Goal: Task Accomplishment & Management: Manage account settings

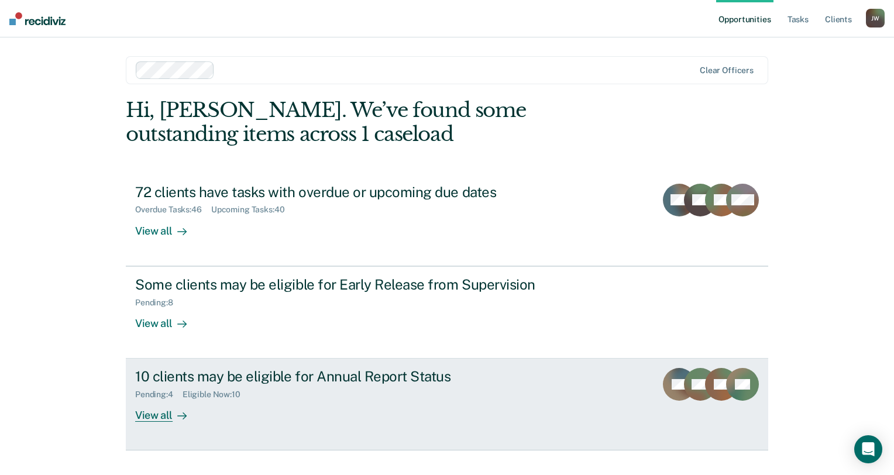
click at [358, 390] on div "Pending : 4 Eligible Now : 10" at bounding box center [340, 392] width 411 height 15
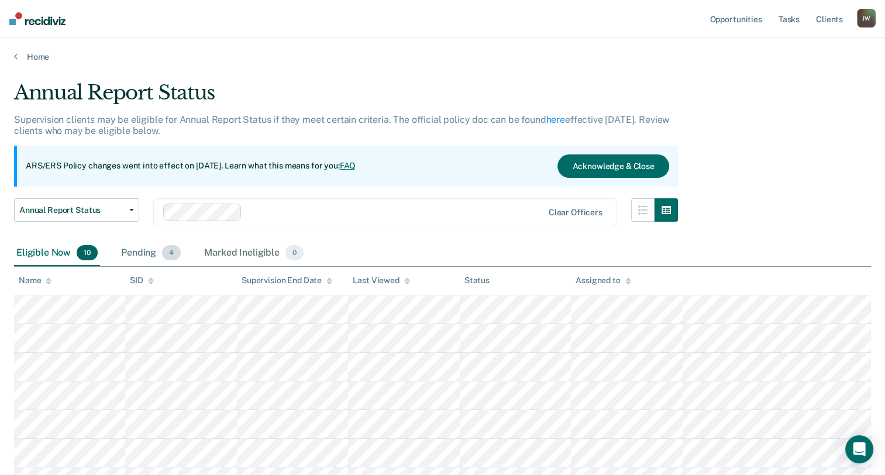
click at [130, 253] on div "Pending 4" at bounding box center [151, 253] width 64 height 26
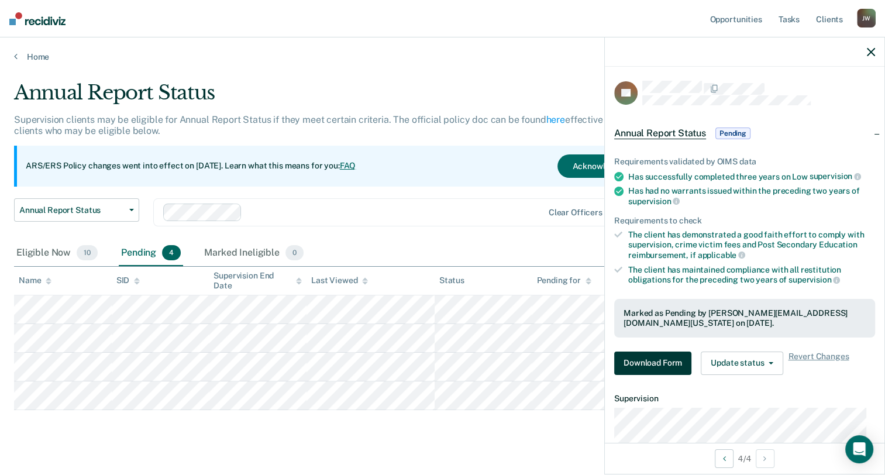
click at [656, 356] on button "Download Form" at bounding box center [652, 363] width 77 height 23
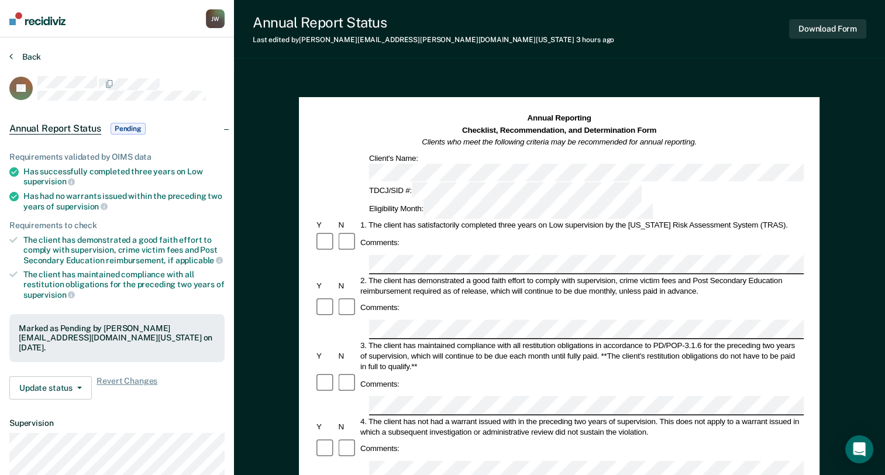
click at [16, 56] on button "Back" at bounding box center [25, 56] width 32 height 11
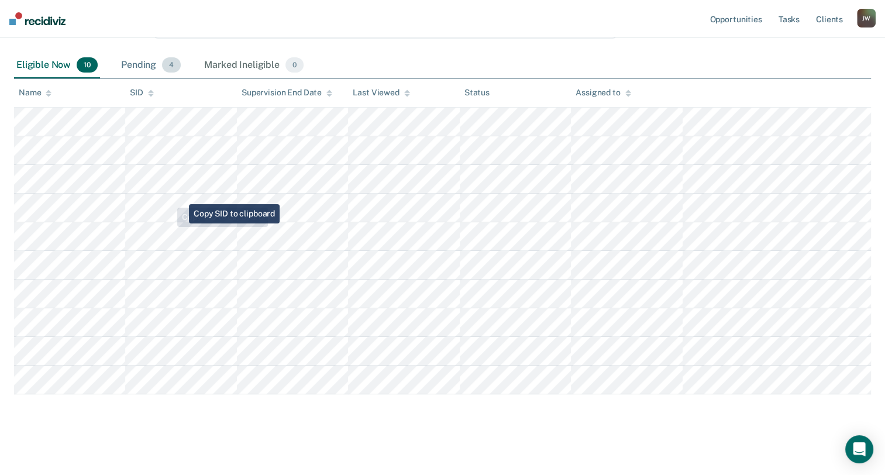
scroll to position [190, 0]
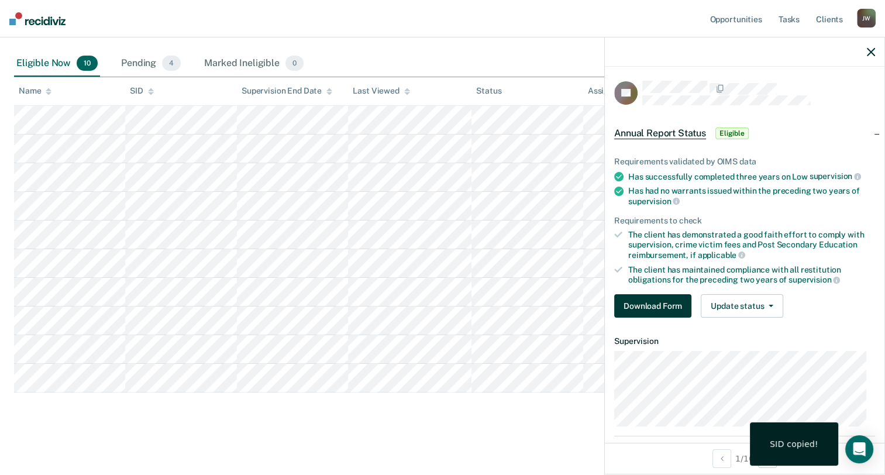
click at [667, 301] on button "Download Form" at bounding box center [652, 305] width 77 height 23
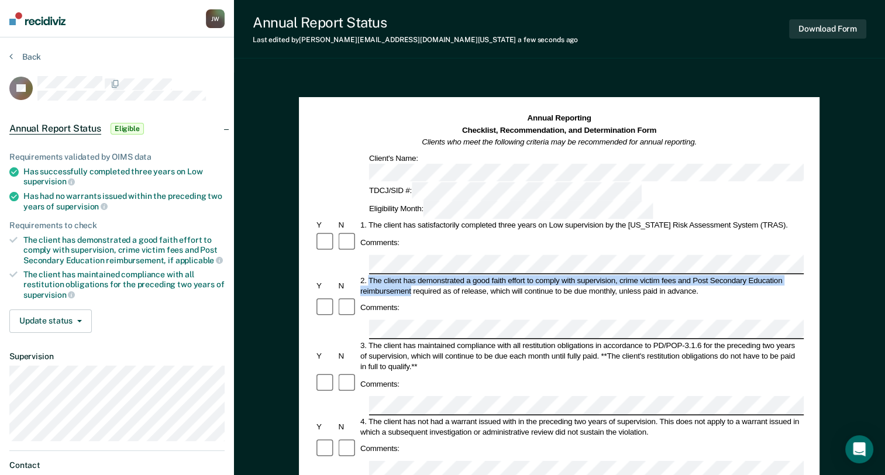
drag, startPoint x: 369, startPoint y: 225, endPoint x: 412, endPoint y: 235, distance: 44.4
click at [412, 275] on div "2. The client has demonstrated a good faith effort to comply with supervision, …" at bounding box center [581, 285] width 445 height 21
copy div "The client has demonstrated a good faith effort to comply with supervision, cri…"
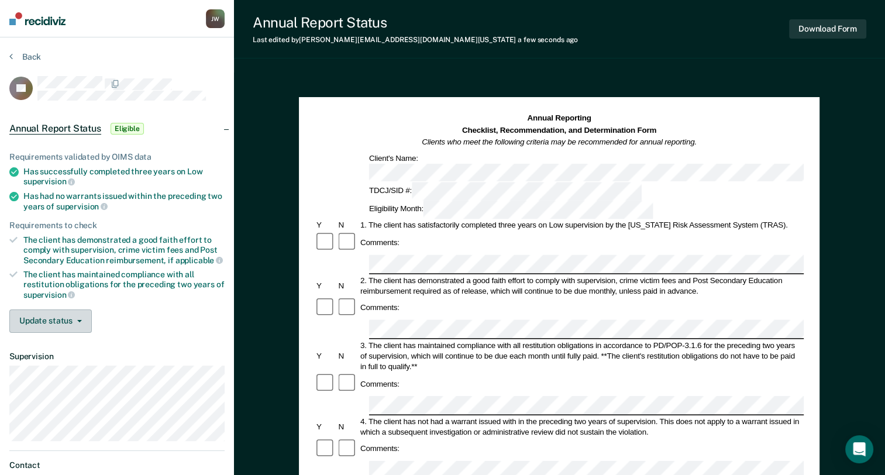
click at [56, 322] on button "Update status" at bounding box center [50, 320] width 82 height 23
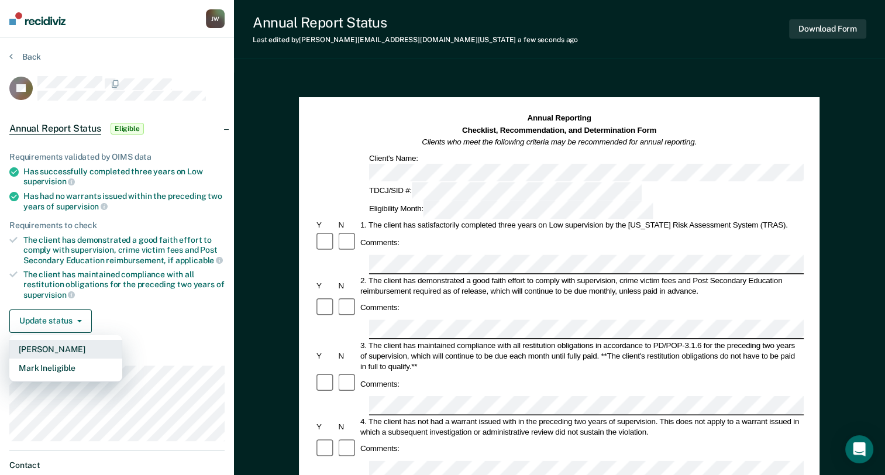
click at [53, 346] on button "[PERSON_NAME]" at bounding box center [65, 349] width 113 height 19
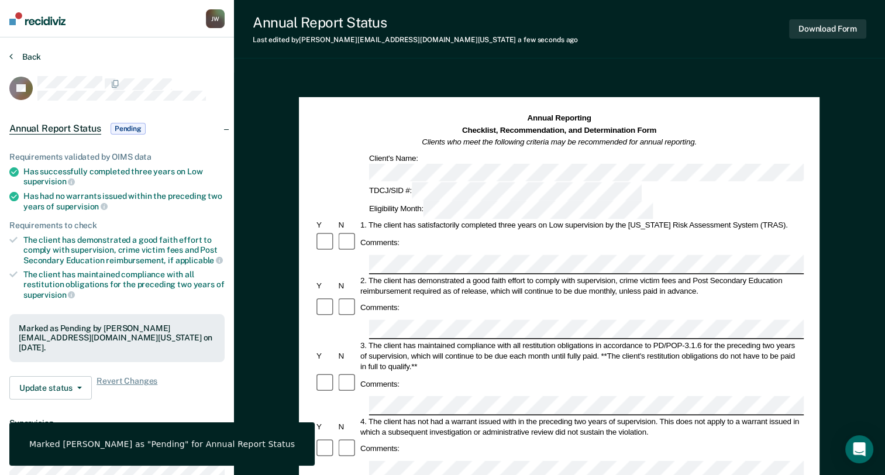
click at [20, 57] on button "Back" at bounding box center [25, 56] width 32 height 11
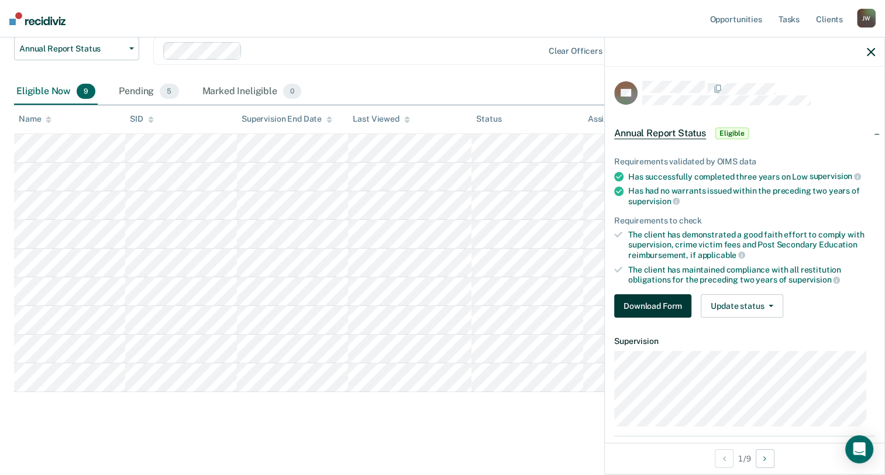
click at [664, 307] on button "Download Form" at bounding box center [652, 305] width 77 height 23
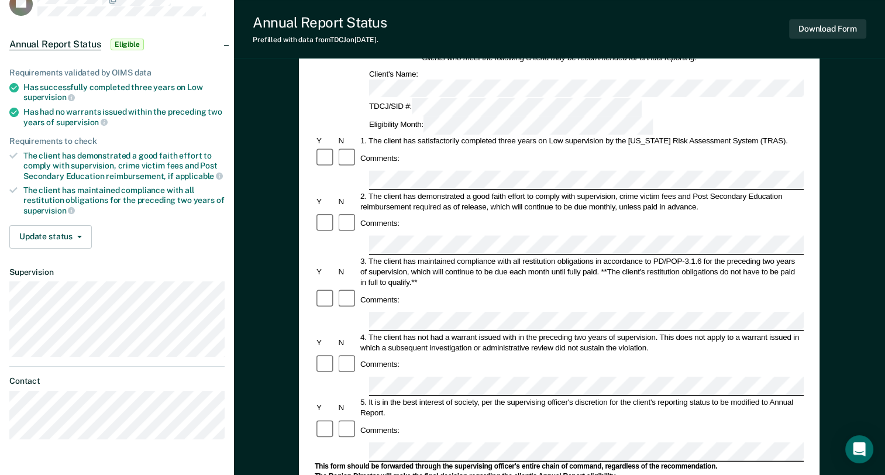
scroll to position [58, 0]
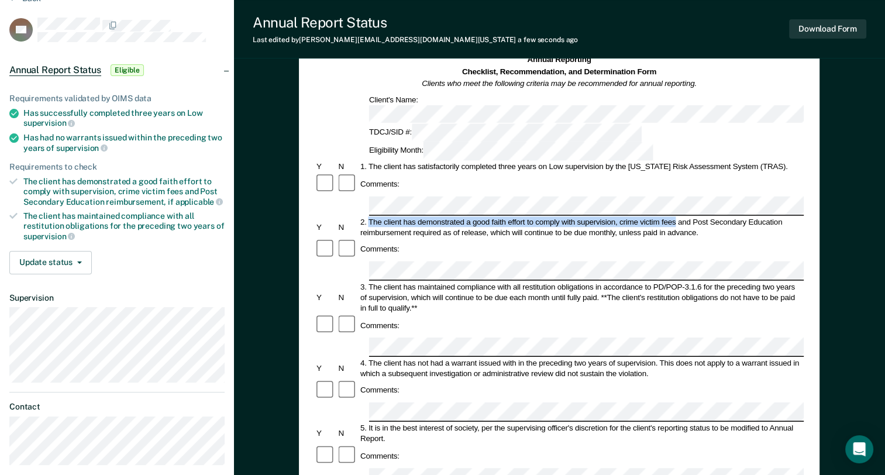
drag, startPoint x: 370, startPoint y: 167, endPoint x: 676, endPoint y: 163, distance: 306.5
click at [676, 216] on div "2. The client has demonstrated a good faith effort to comply with supervision, …" at bounding box center [581, 226] width 445 height 21
copy div "The client has demonstrated a good faith effort to comply with supervision, cri…"
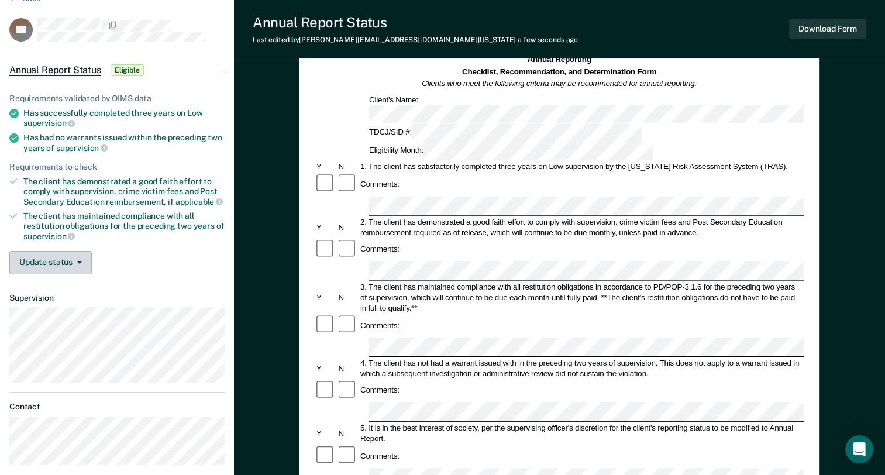
click at [61, 254] on button "Update status" at bounding box center [50, 262] width 82 height 23
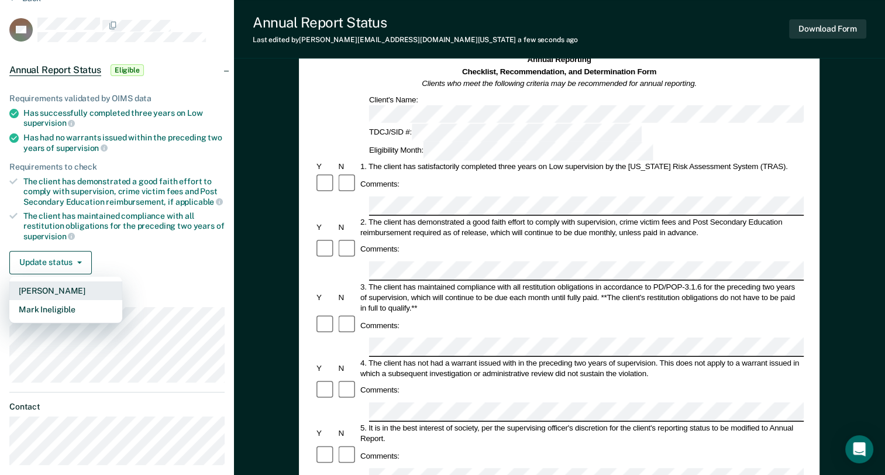
click at [59, 289] on button "[PERSON_NAME]" at bounding box center [65, 290] width 113 height 19
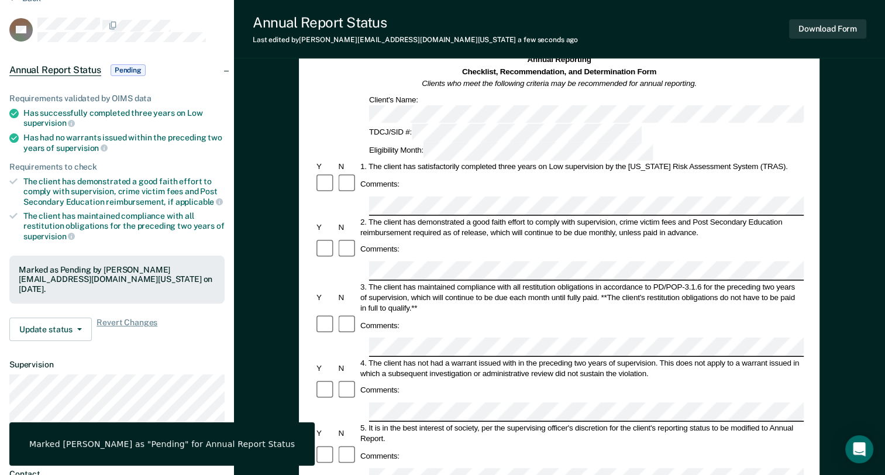
click at [361, 261] on div at bounding box center [559, 270] width 489 height 19
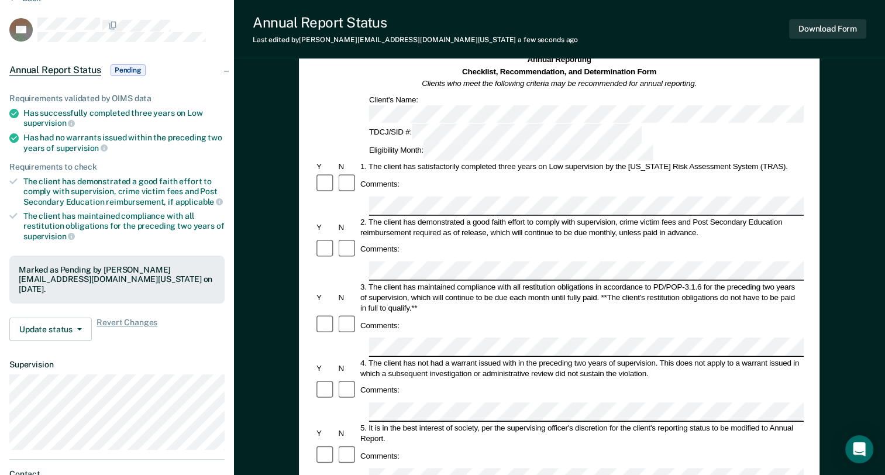
click at [361, 353] on form "Annual Reporting Checklist, Recommendation, and Determination Form Clients who …" at bounding box center [559, 466] width 489 height 825
click at [622, 445] on div "Comments:" at bounding box center [559, 456] width 489 height 22
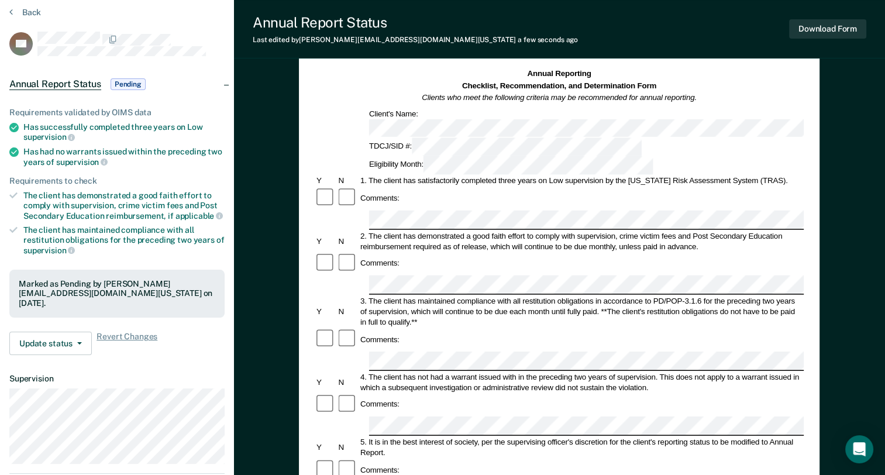
scroll to position [0, 0]
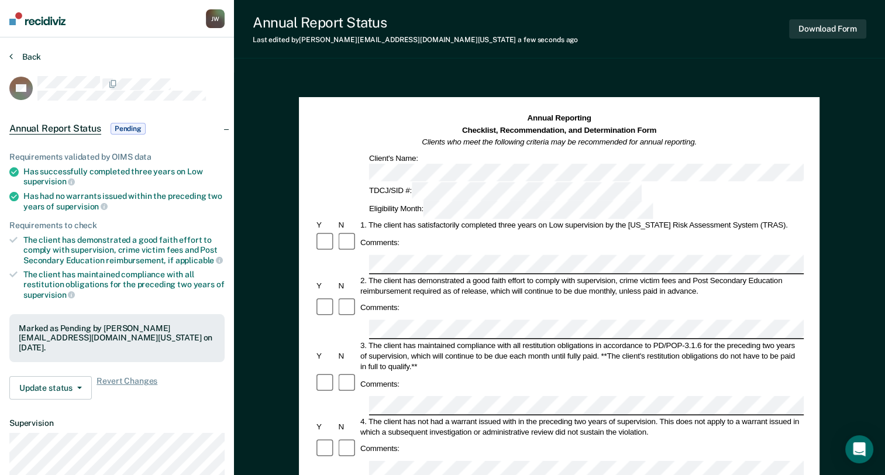
click at [18, 55] on button "Back" at bounding box center [25, 56] width 32 height 11
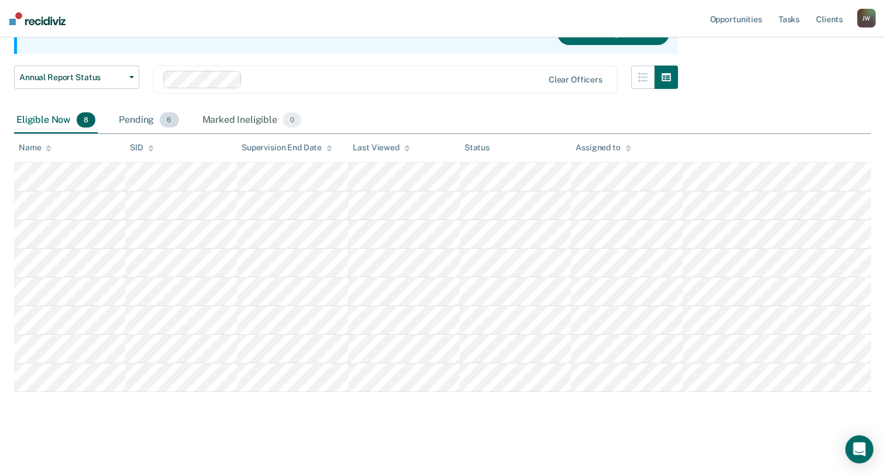
click at [166, 118] on span "6" at bounding box center [169, 119] width 19 height 15
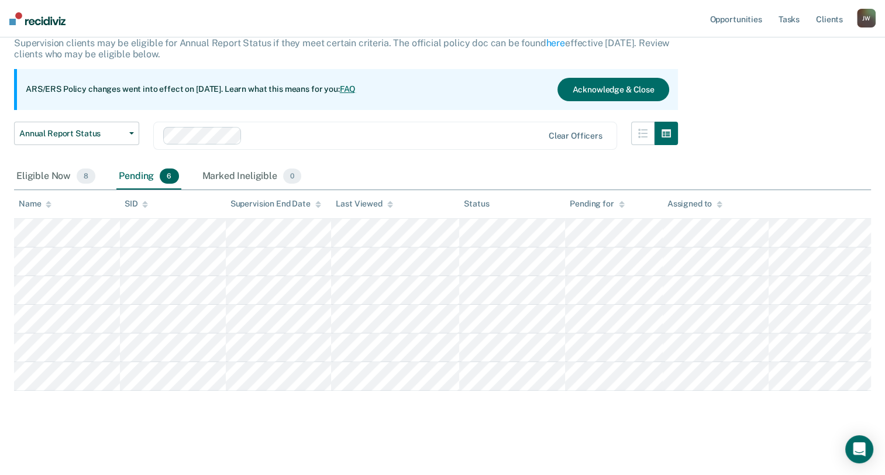
scroll to position [75, 0]
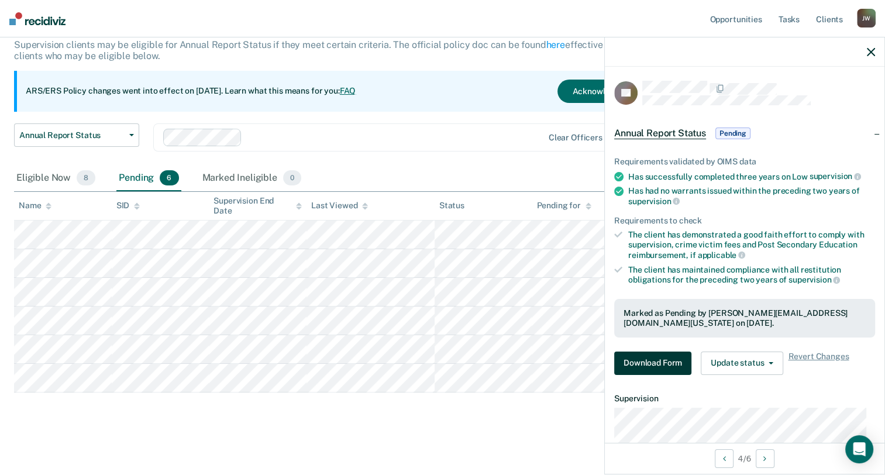
click at [646, 369] on button "Download Form" at bounding box center [652, 363] width 77 height 23
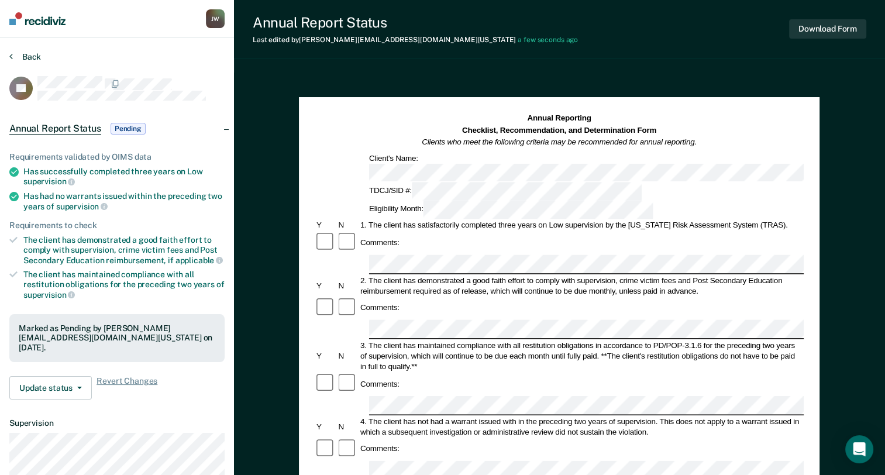
click at [27, 58] on button "Back" at bounding box center [25, 56] width 32 height 11
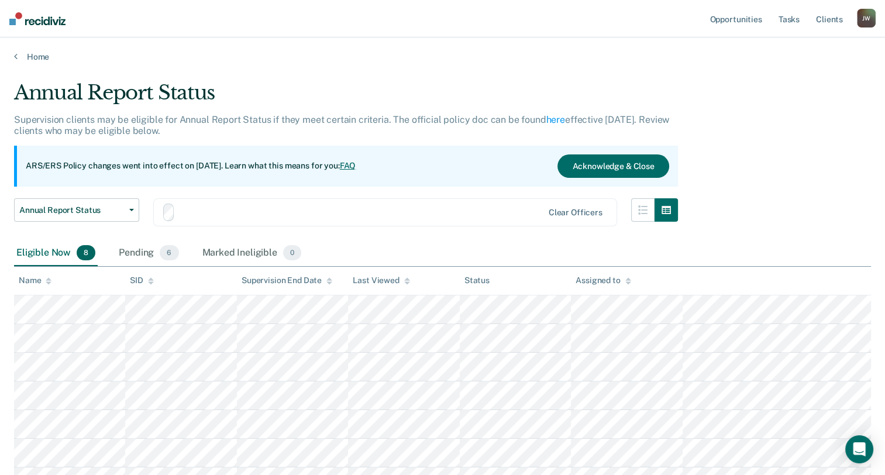
scroll to position [75, 0]
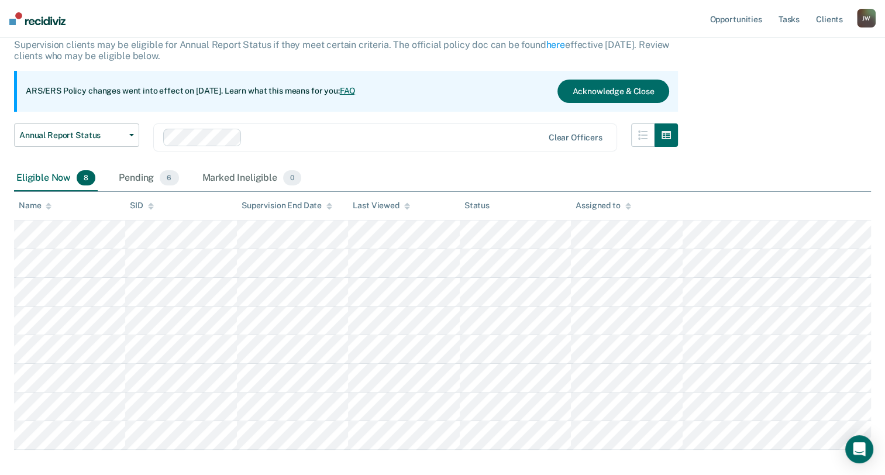
click at [52, 175] on div "Eligible Now 8" at bounding box center [56, 179] width 84 height 26
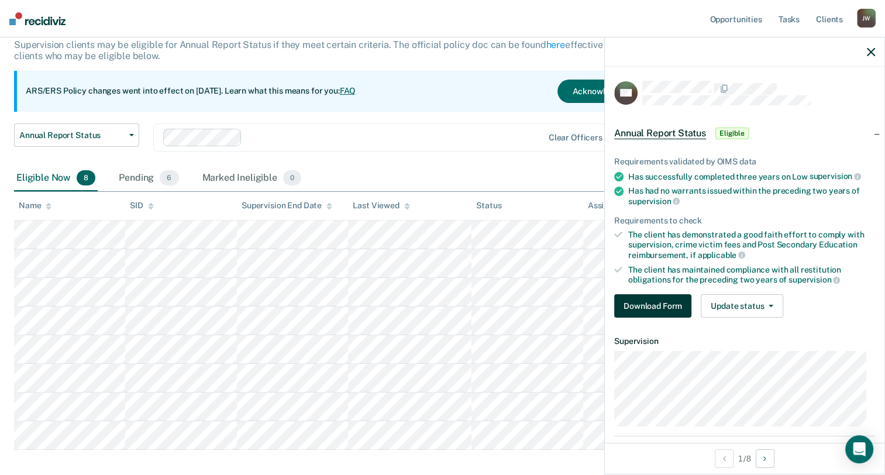
click at [657, 304] on button "Download Form" at bounding box center [652, 305] width 77 height 23
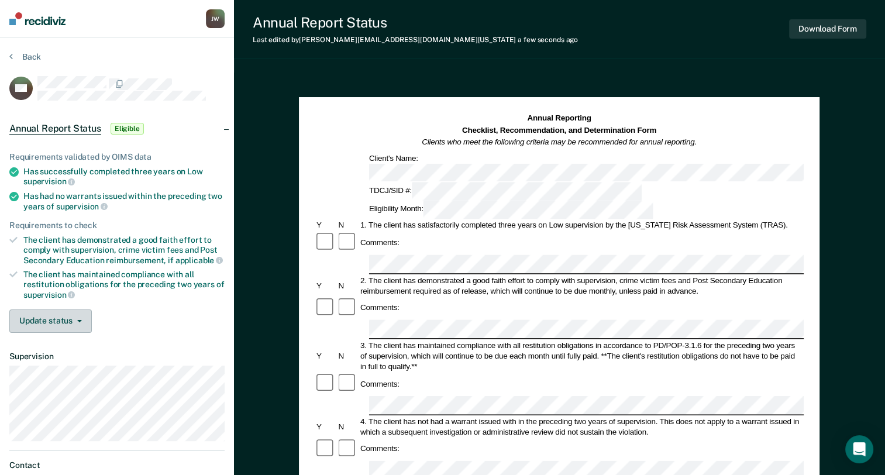
click at [50, 323] on button "Update status" at bounding box center [50, 320] width 82 height 23
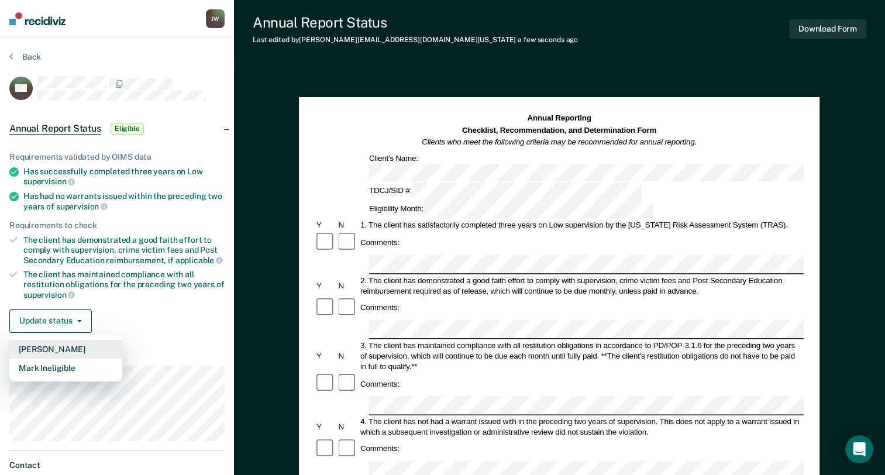
click at [54, 340] on button "[PERSON_NAME]" at bounding box center [65, 349] width 113 height 19
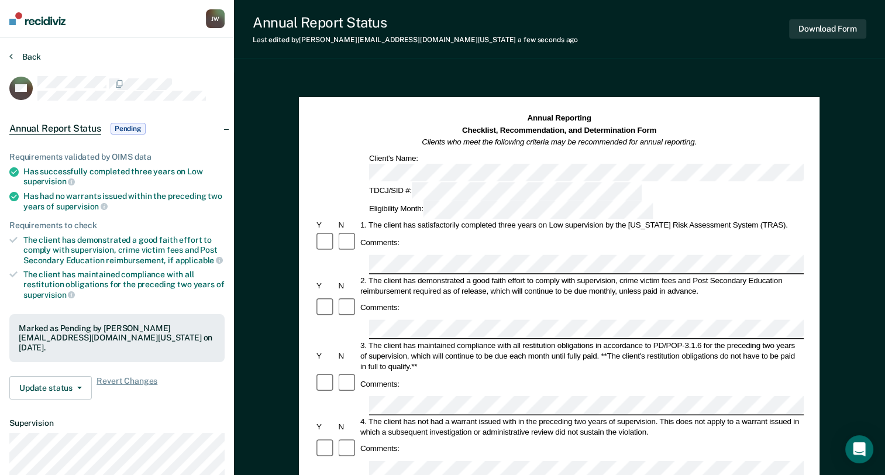
click at [26, 56] on button "Back" at bounding box center [25, 56] width 32 height 11
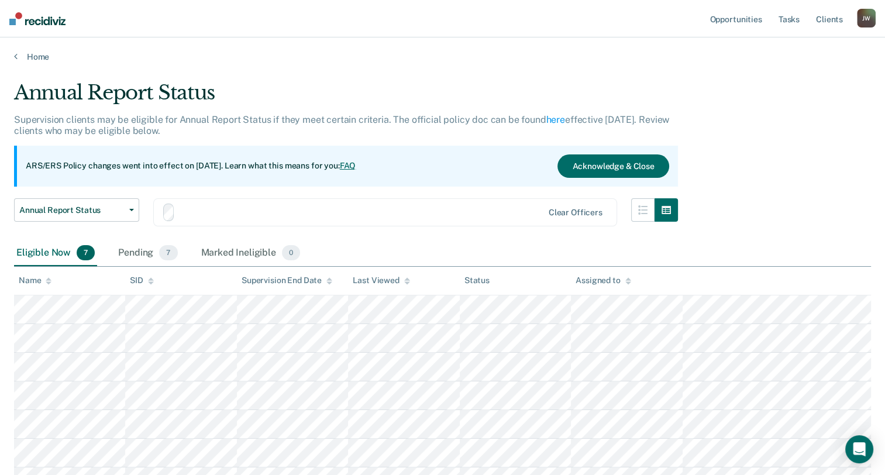
scroll to position [75, 0]
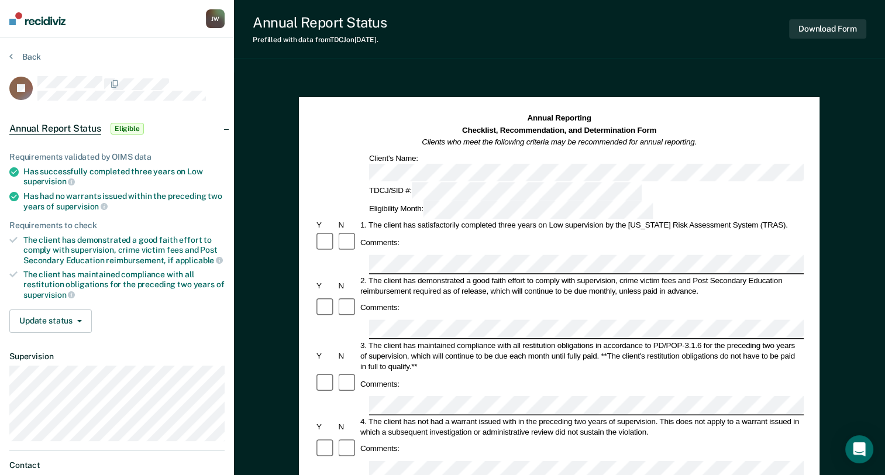
scroll to position [58, 0]
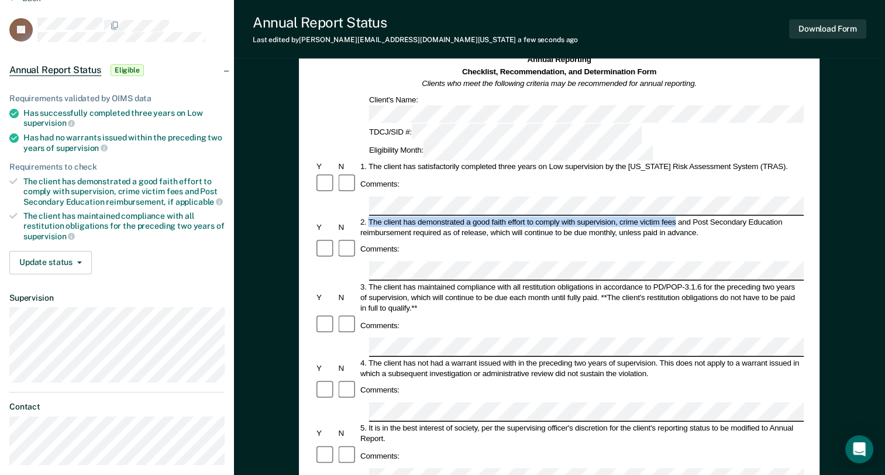
drag, startPoint x: 370, startPoint y: 167, endPoint x: 675, endPoint y: 164, distance: 305.3
click at [675, 216] on div "2. The client has demonstrated a good faith effort to comply with supervision, …" at bounding box center [581, 226] width 445 height 21
copy div "The client has demonstrated a good faith effort to comply with supervision, cri…"
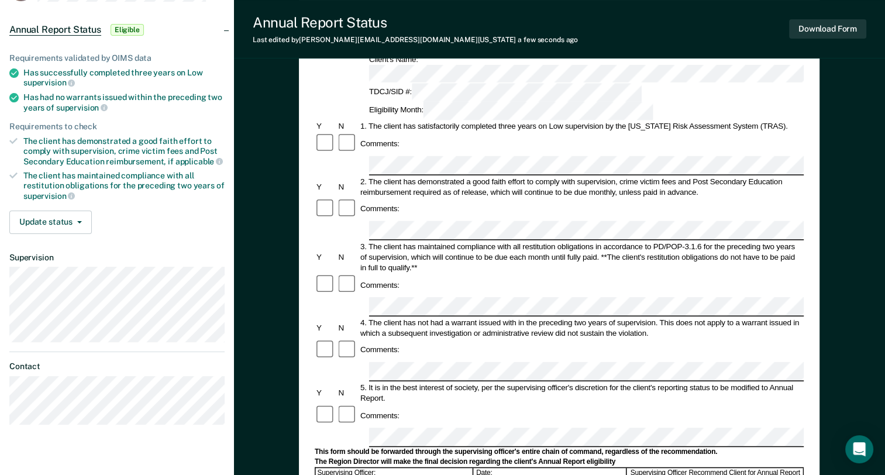
scroll to position [117, 0]
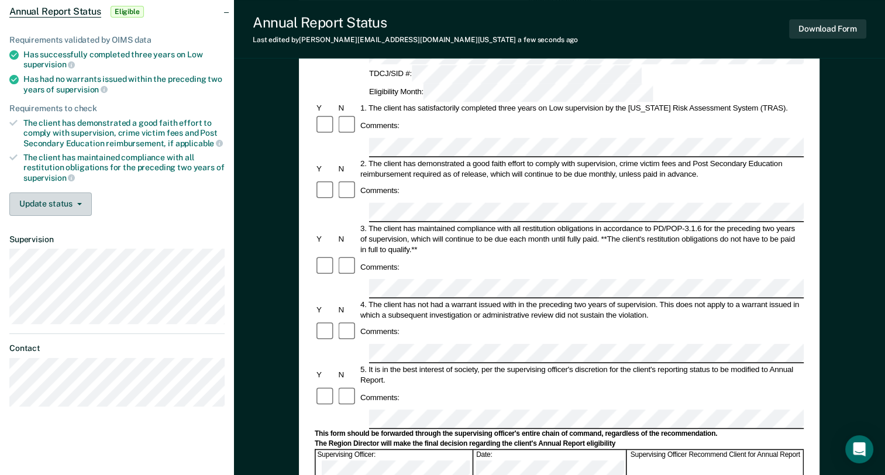
click at [73, 203] on span "button" at bounding box center [77, 204] width 9 height 2
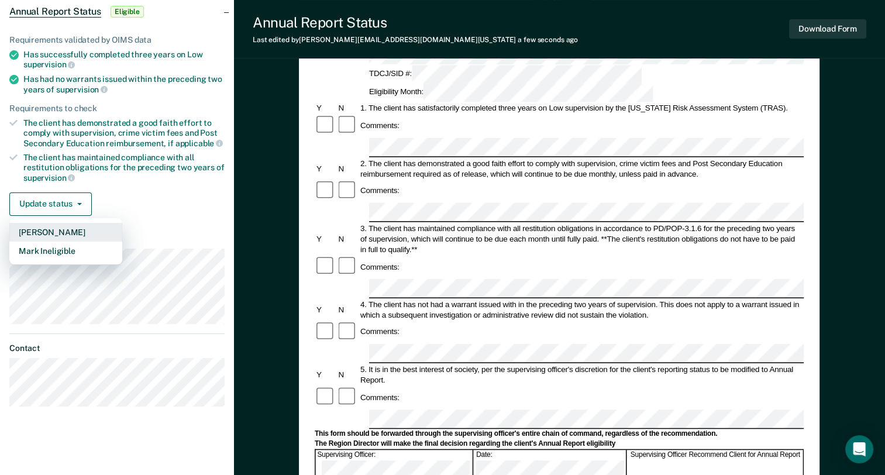
click at [61, 228] on button "[PERSON_NAME]" at bounding box center [65, 232] width 113 height 19
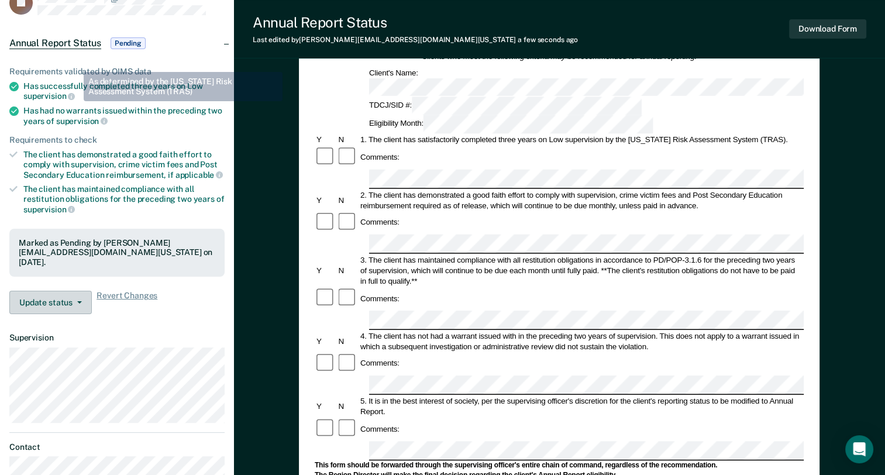
scroll to position [0, 0]
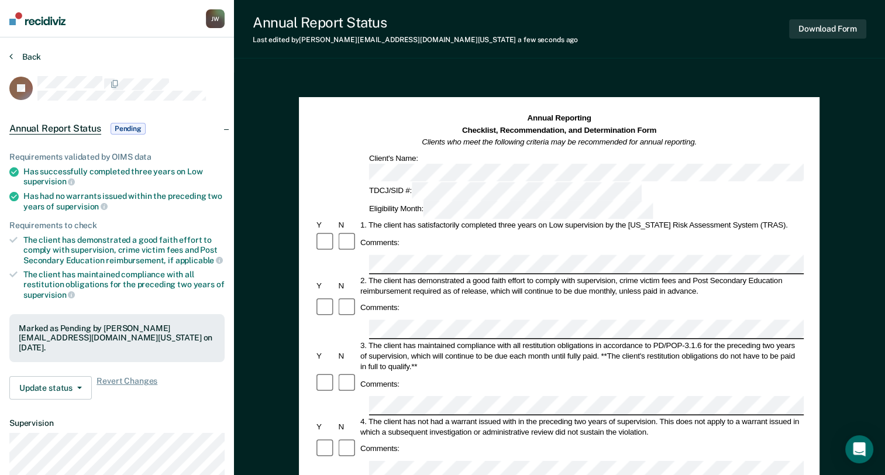
click at [33, 58] on button "Back" at bounding box center [25, 56] width 32 height 11
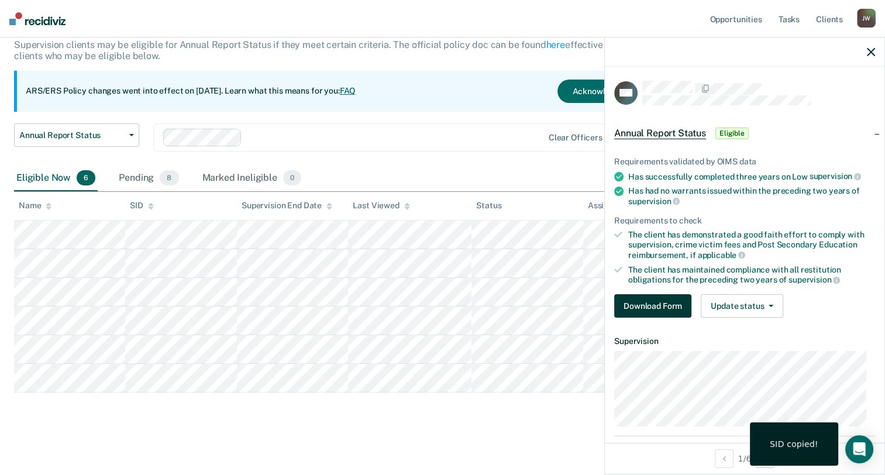
click at [633, 304] on button "Download Form" at bounding box center [652, 305] width 77 height 23
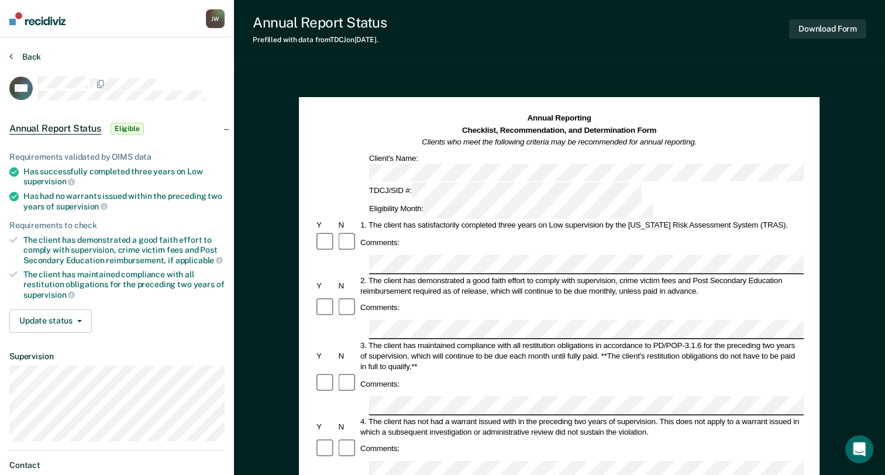
click at [18, 54] on button "Back" at bounding box center [25, 56] width 32 height 11
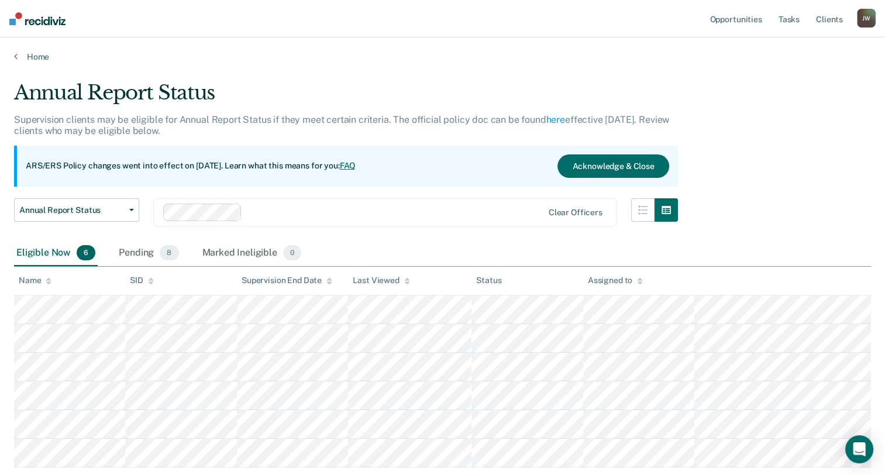
scroll to position [75, 0]
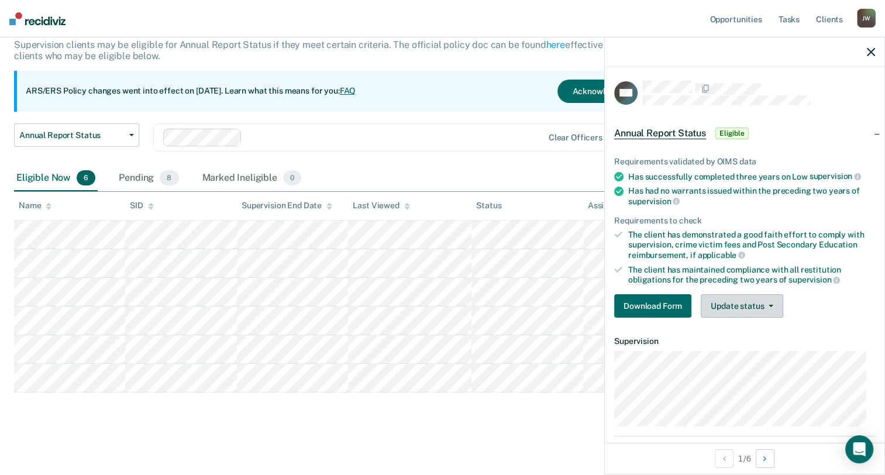
click at [726, 301] on button "Update status" at bounding box center [742, 305] width 82 height 23
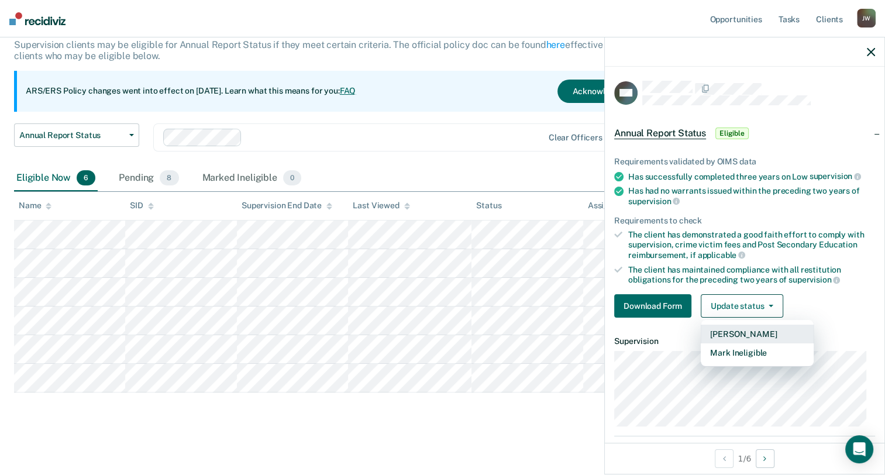
click at [740, 330] on button "[PERSON_NAME]" at bounding box center [757, 334] width 113 height 19
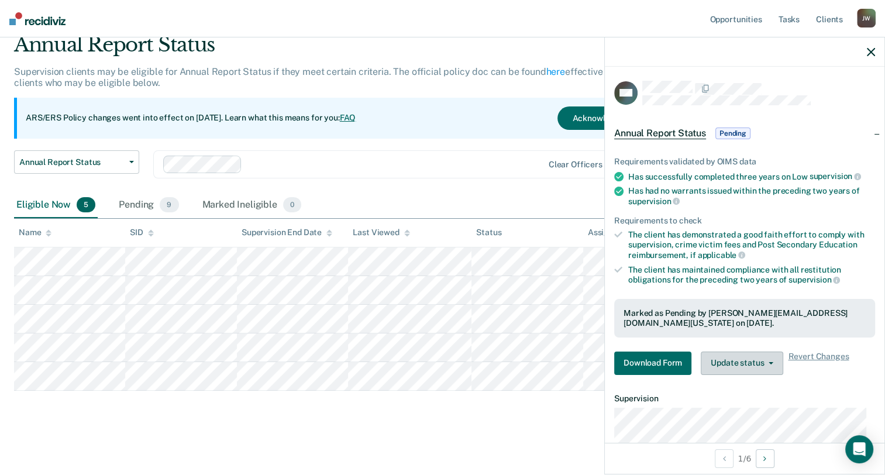
scroll to position [47, 0]
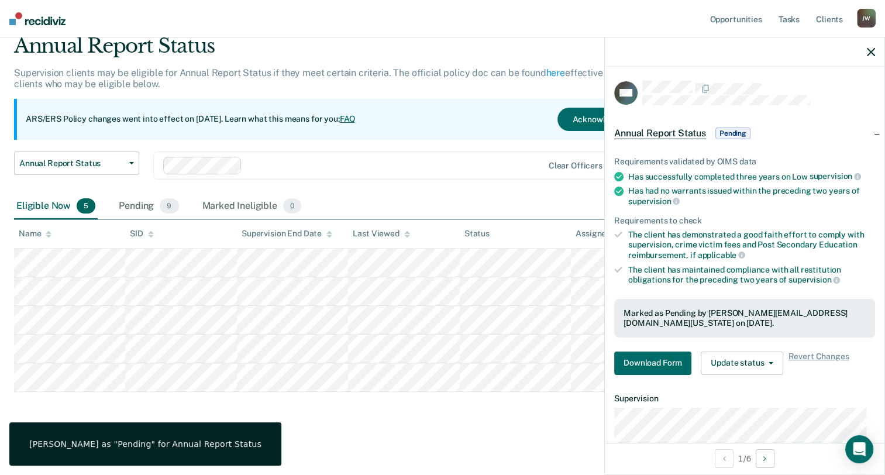
click at [435, 168] on div at bounding box center [395, 165] width 296 height 13
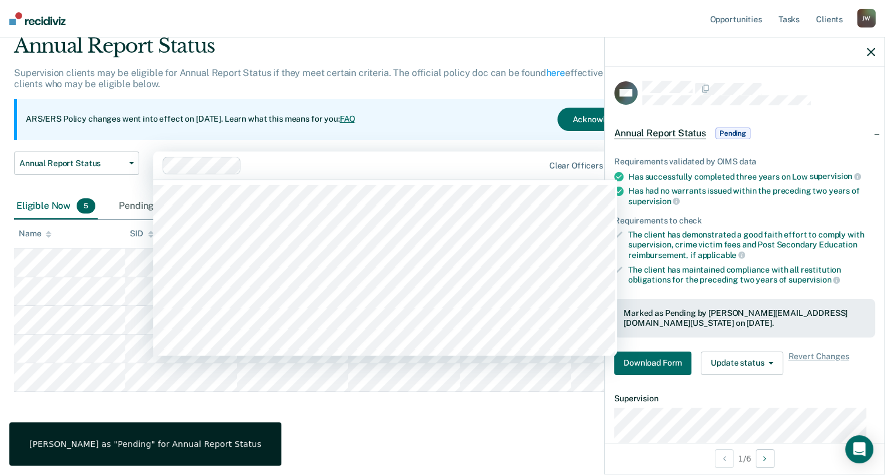
click at [443, 119] on div "ARS/ERS Policy changes went into effect on July 21, 2025. Learn what this means…" at bounding box center [346, 119] width 664 height 41
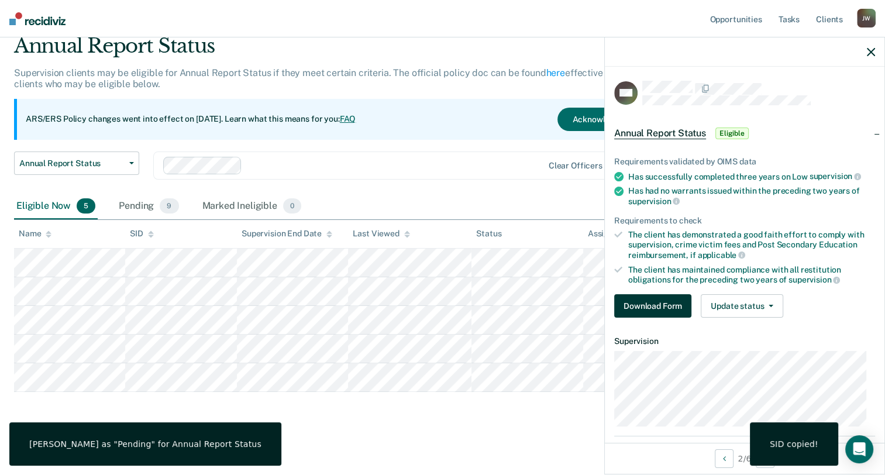
click at [649, 309] on button "Download Form" at bounding box center [652, 305] width 77 height 23
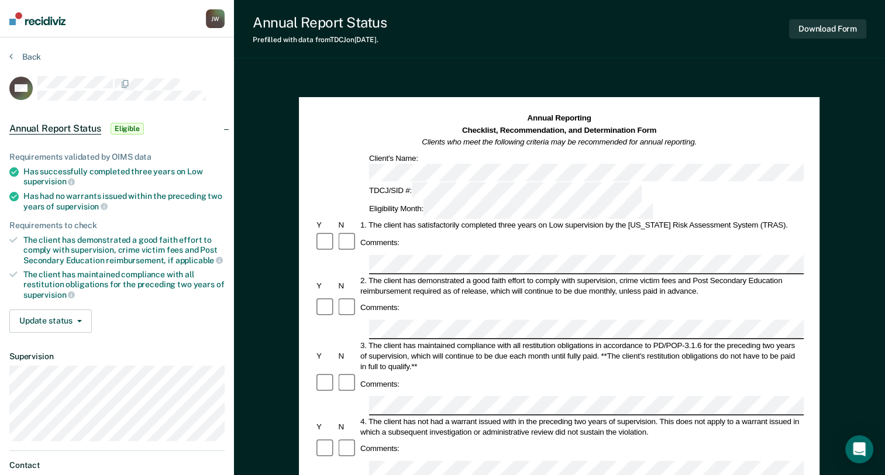
click at [26, 50] on section "Back BW Annual Report Status Eligible Requirements validated by OIMS data Has s…" at bounding box center [117, 291] width 234 height 509
click at [23, 57] on button "Back" at bounding box center [25, 56] width 32 height 11
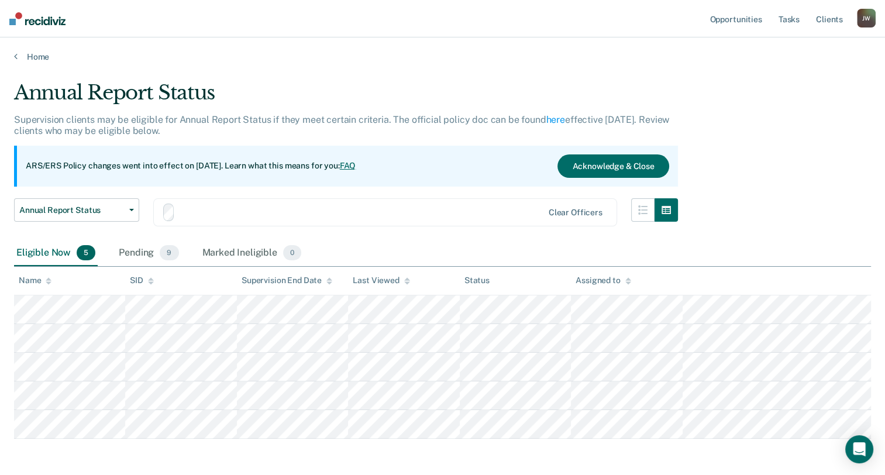
scroll to position [47, 0]
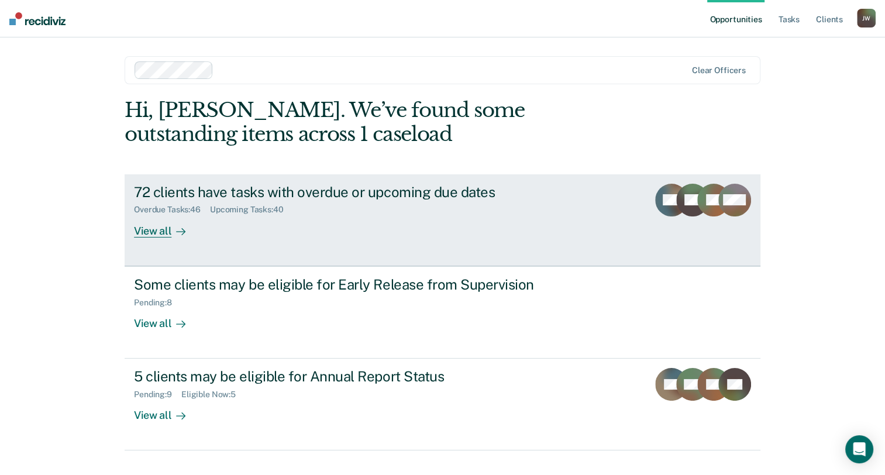
click at [237, 190] on div "72 clients have tasks with overdue or upcoming due dates" at bounding box center [339, 192] width 411 height 17
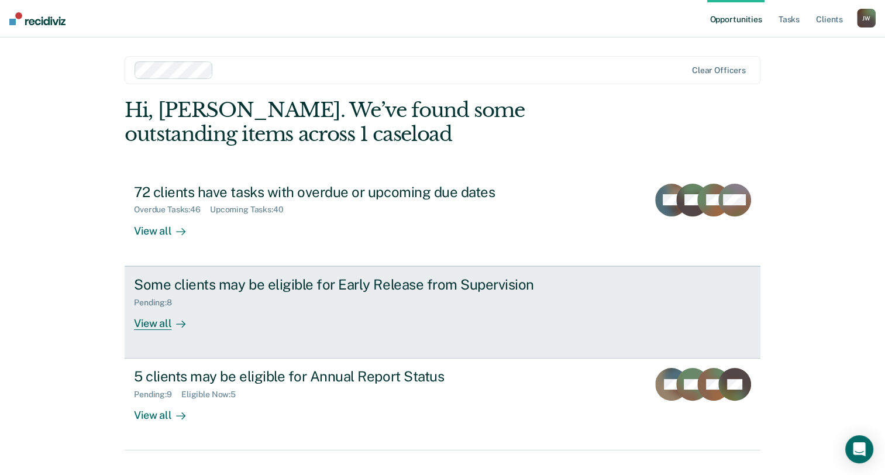
click at [381, 301] on div "Pending : 8" at bounding box center [339, 300] width 411 height 15
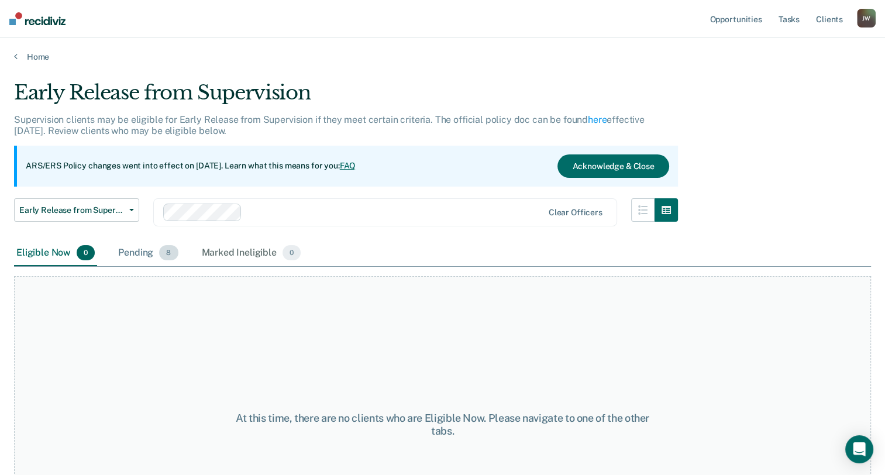
click at [131, 246] on div "Pending 8" at bounding box center [148, 253] width 64 height 26
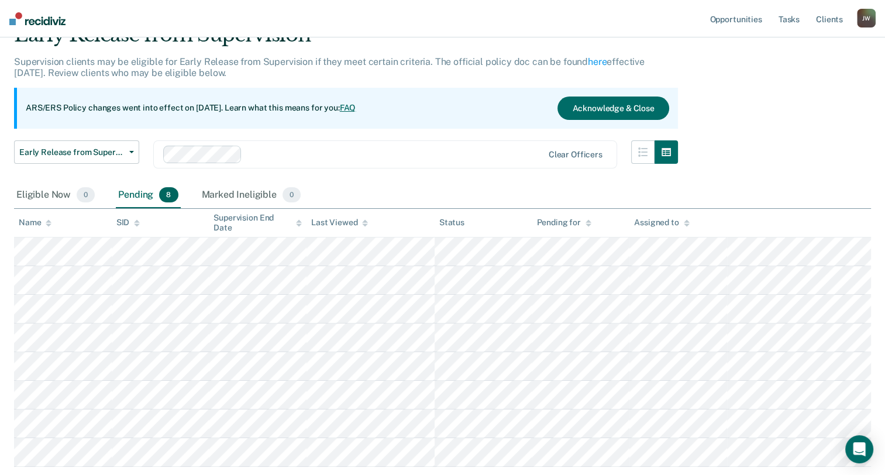
scroll to position [133, 0]
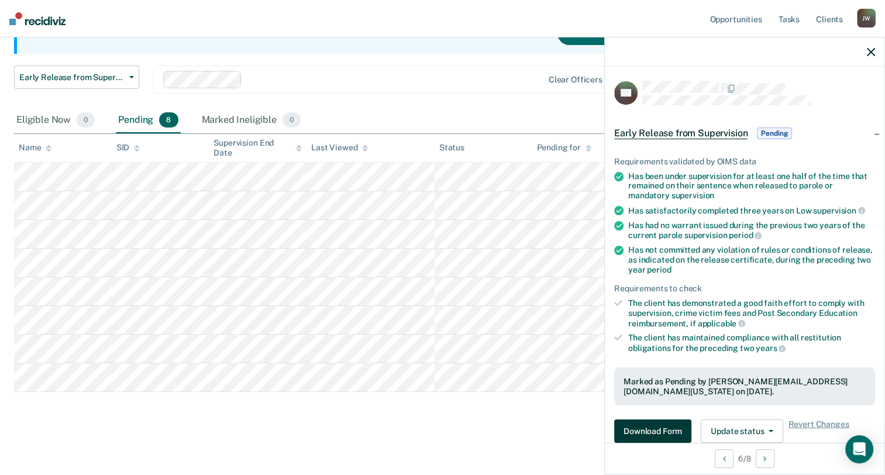
click at [664, 426] on button "Download Form" at bounding box center [652, 430] width 77 height 23
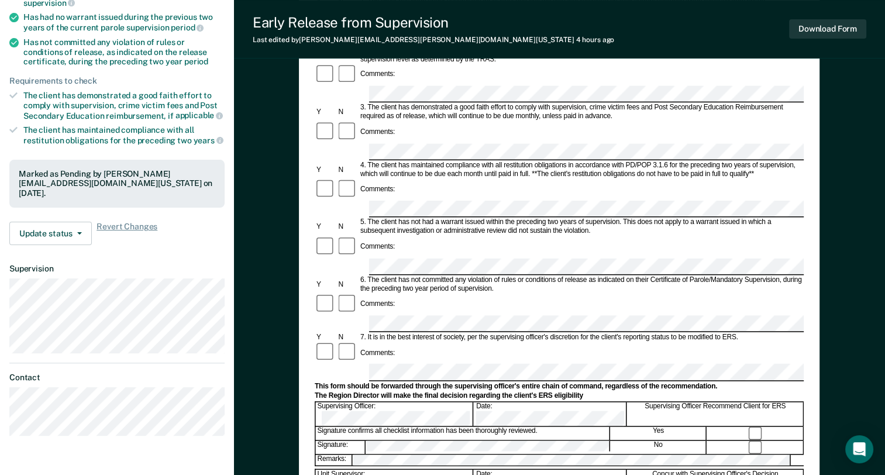
scroll to position [292, 0]
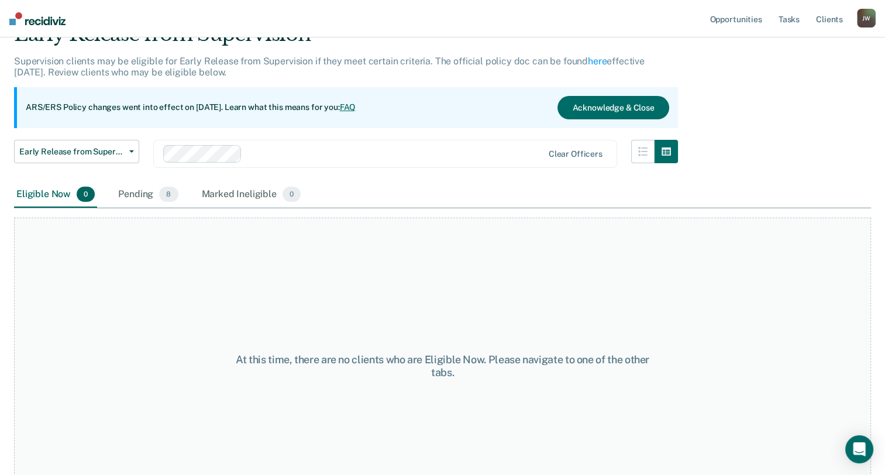
scroll to position [97, 0]
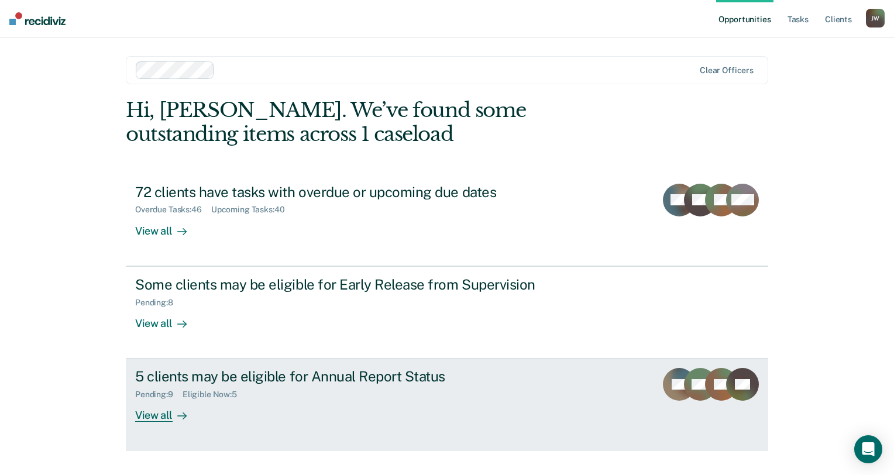
click at [405, 371] on div "5 clients may be eligible for Annual Report Status" at bounding box center [340, 376] width 411 height 17
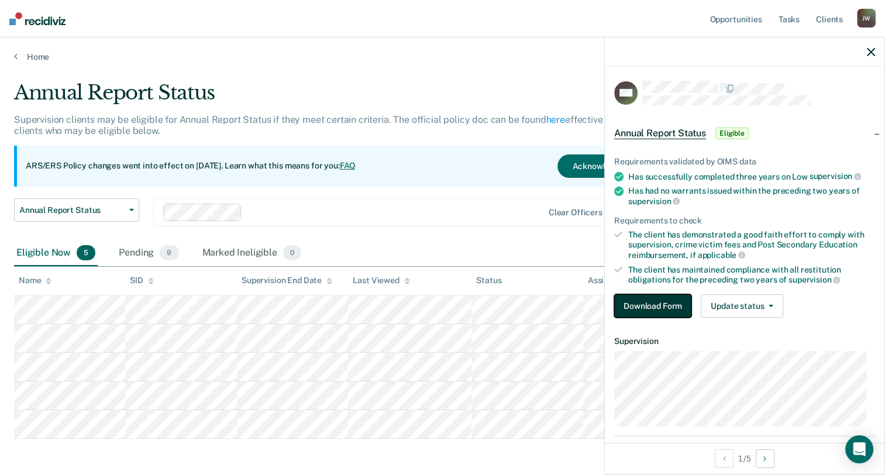
click at [662, 304] on button "Download Form" at bounding box center [652, 305] width 77 height 23
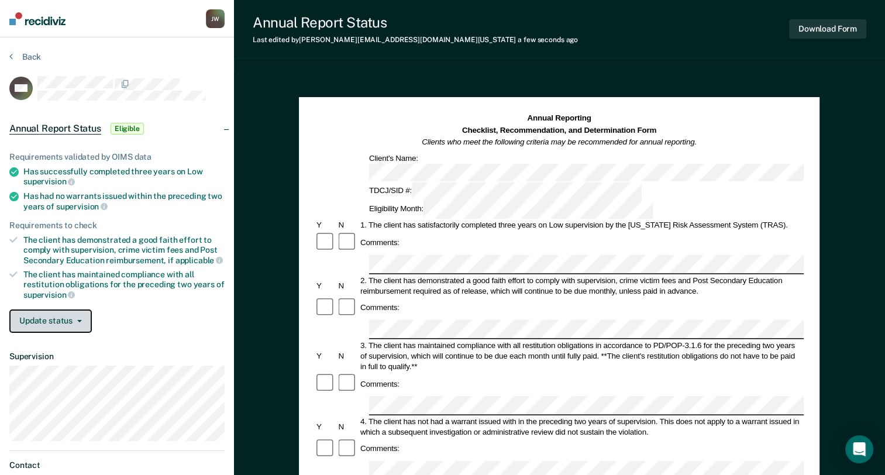
click at [53, 314] on button "Update status" at bounding box center [50, 320] width 82 height 23
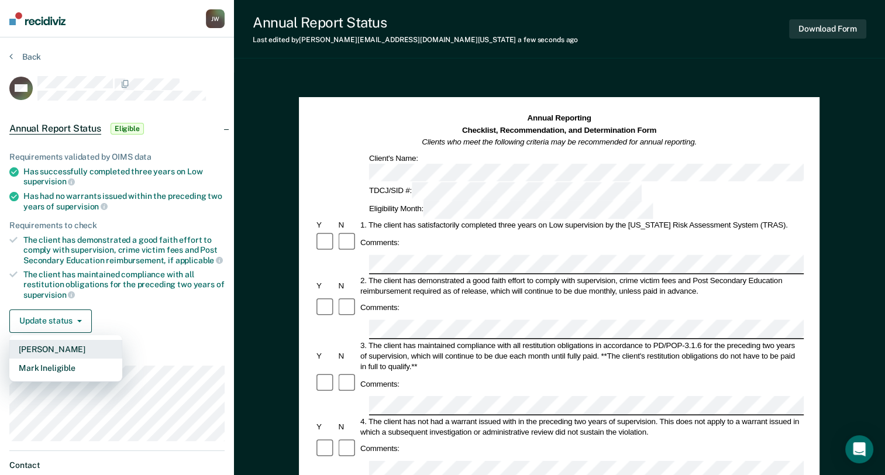
click at [70, 346] on button "[PERSON_NAME]" at bounding box center [65, 349] width 113 height 19
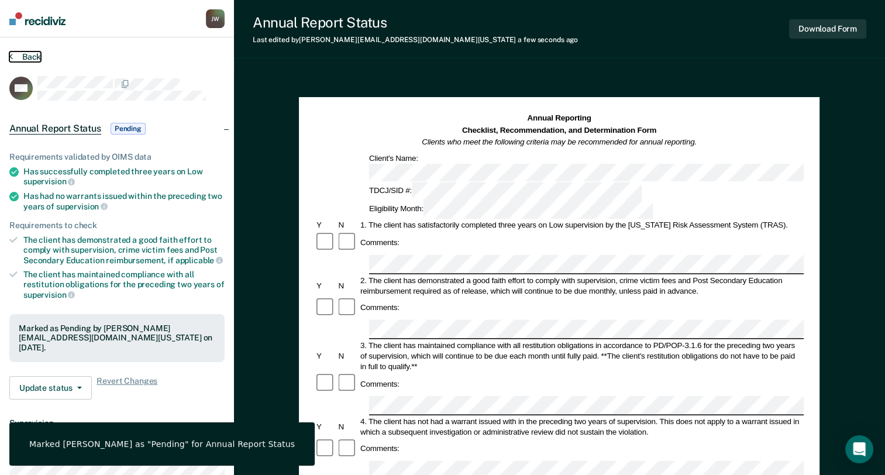
click at [26, 54] on button "Back" at bounding box center [25, 56] width 32 height 11
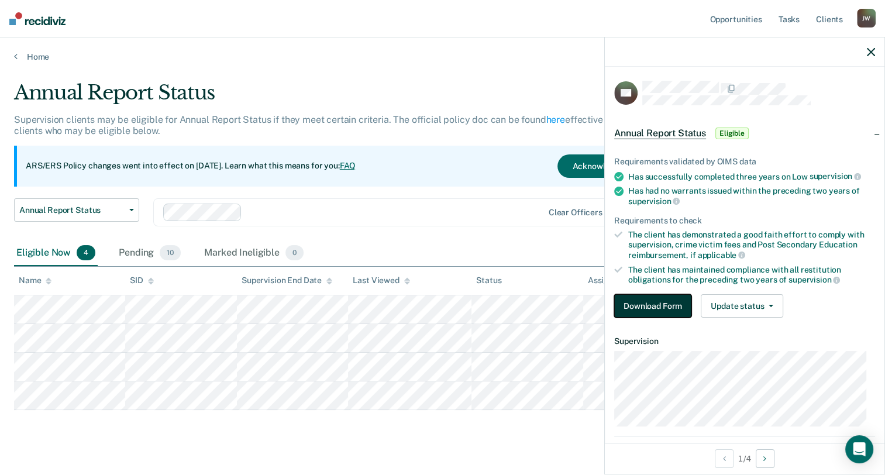
click at [643, 294] on button "Download Form" at bounding box center [652, 305] width 77 height 23
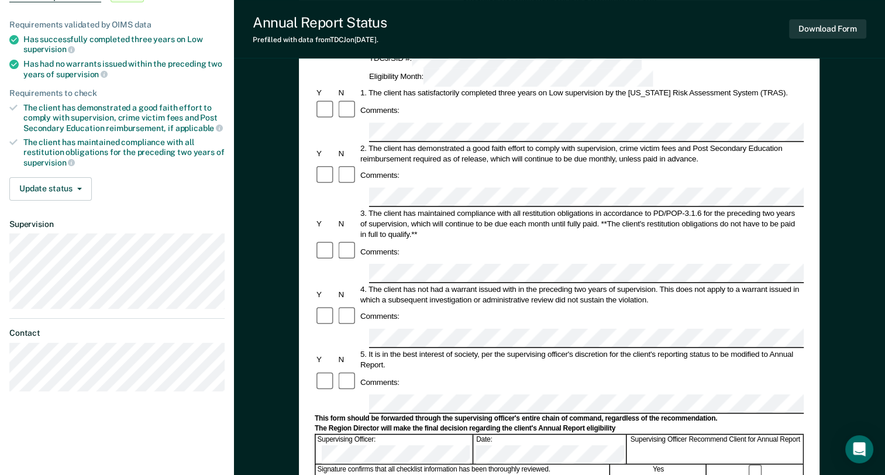
scroll to position [175, 0]
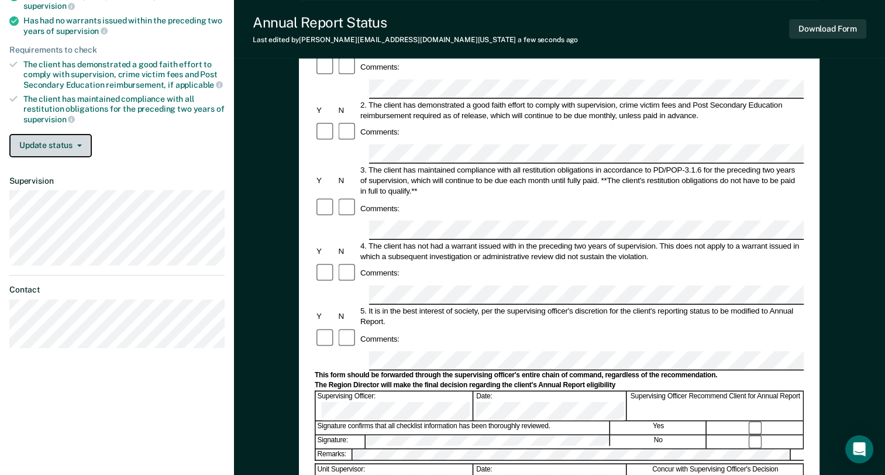
click at [58, 134] on button "Update status" at bounding box center [50, 145] width 82 height 23
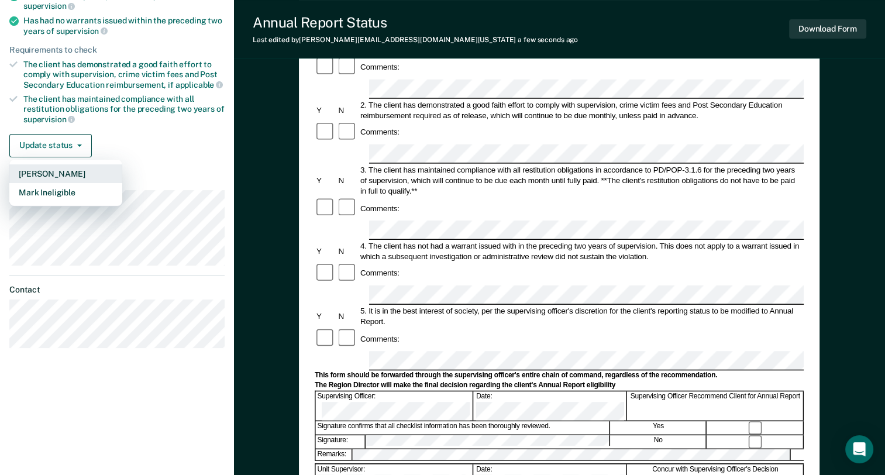
click at [61, 170] on button "[PERSON_NAME]" at bounding box center [65, 173] width 113 height 19
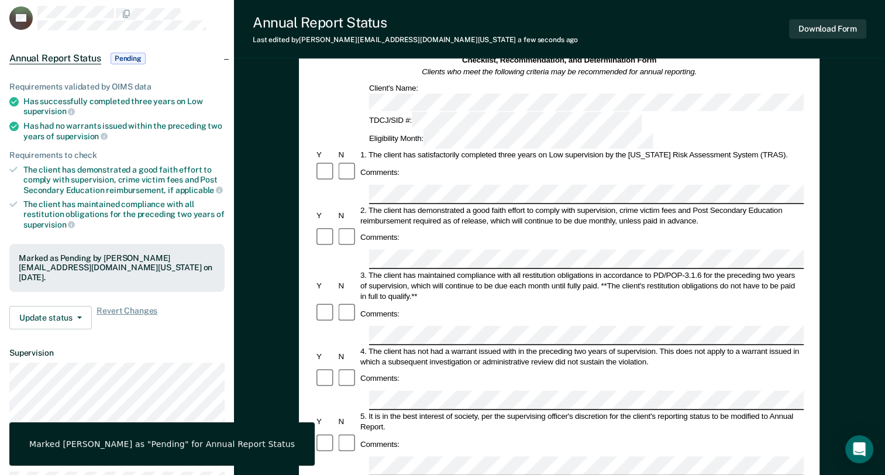
scroll to position [0, 0]
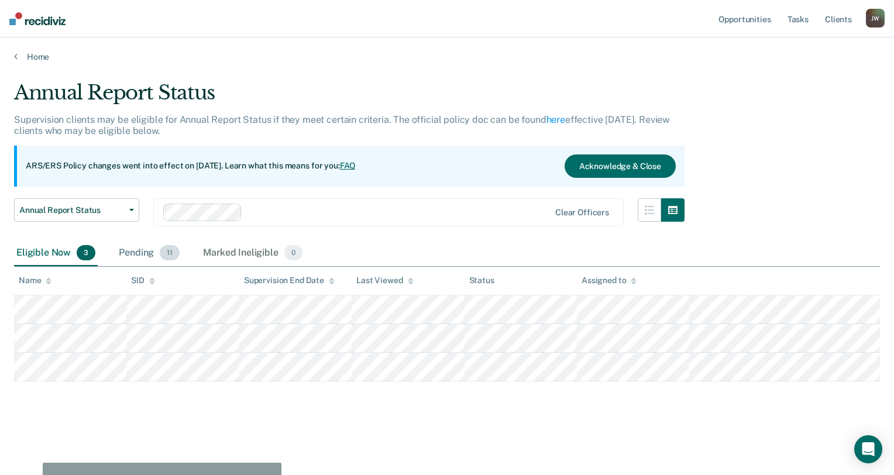
click at [132, 257] on div "Pending 11" at bounding box center [149, 253] width 66 height 26
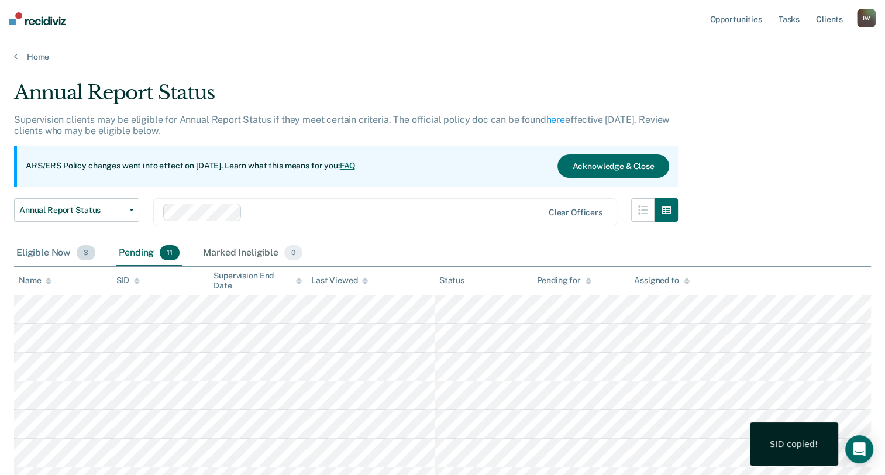
click at [44, 249] on div "Eligible Now 3" at bounding box center [56, 253] width 84 height 26
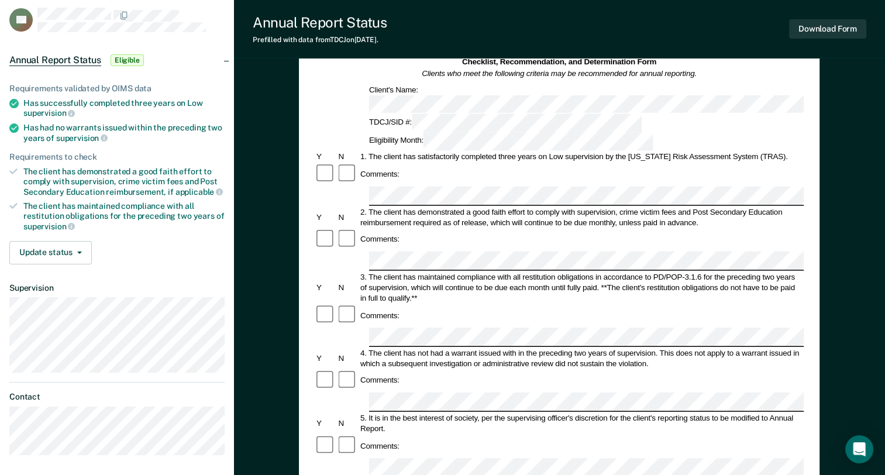
scroll to position [117, 0]
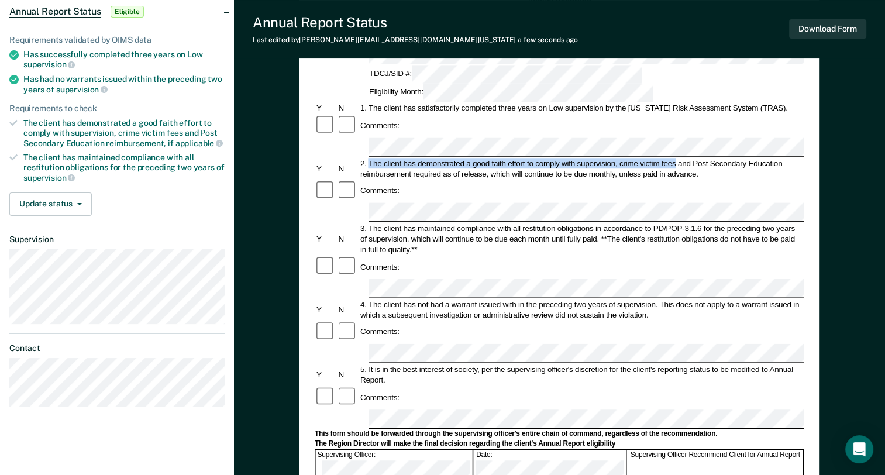
drag, startPoint x: 369, startPoint y: 107, endPoint x: 676, endPoint y: 114, distance: 306.6
click at [676, 158] on div "2. The client has demonstrated a good faith effort to comply with supervision, …" at bounding box center [581, 168] width 445 height 21
copy div "The client has demonstrated a good faith effort to comply with supervision, cri…"
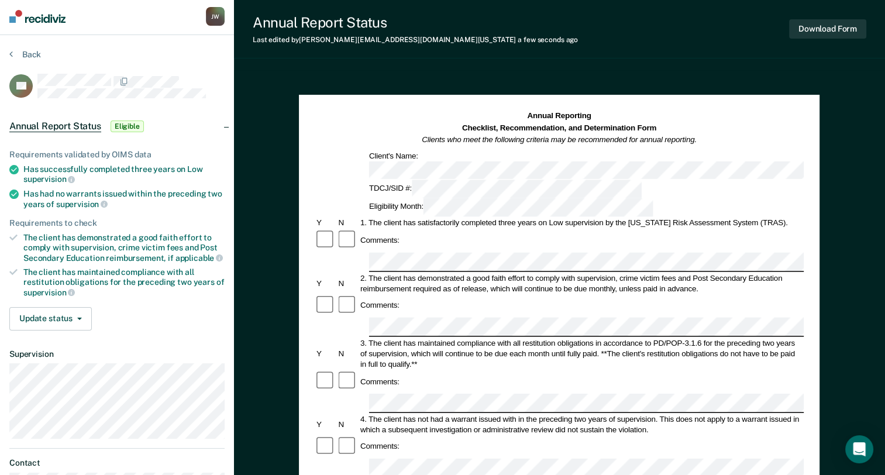
scroll to position [0, 0]
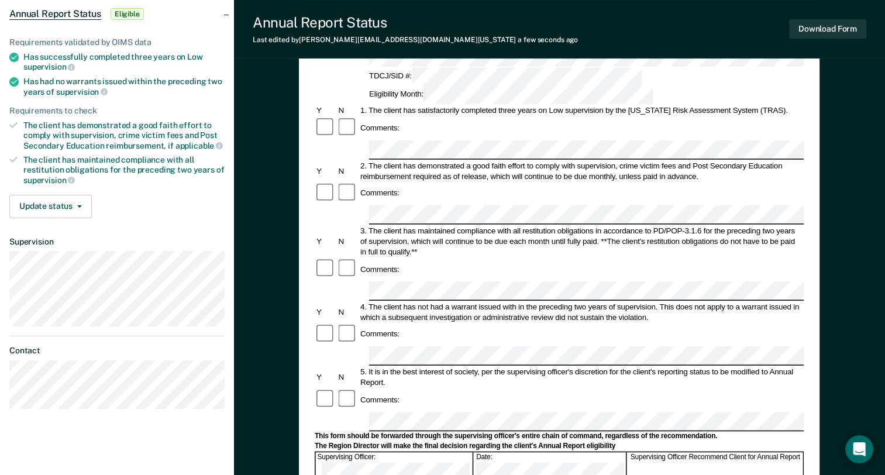
scroll to position [117, 0]
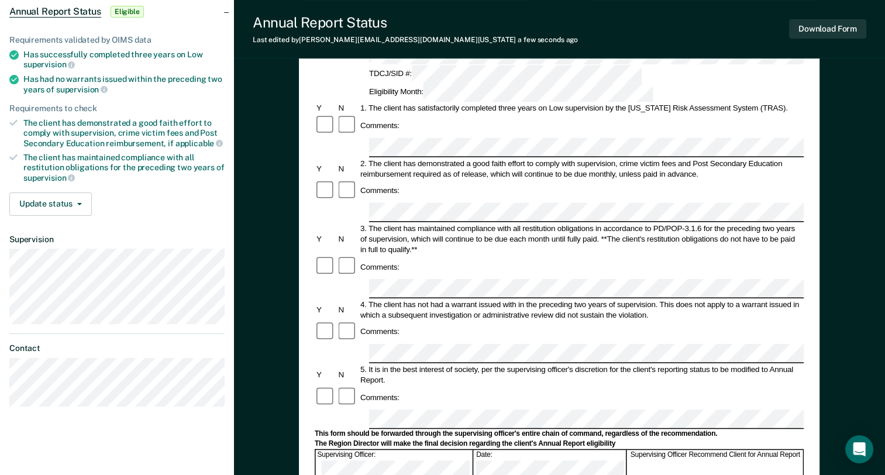
click at [159, 227] on article "TB Annual Report Status Eligible Requirements validated by OIMS data Has succes…" at bounding box center [116, 182] width 215 height 447
click at [87, 192] on button "Update status" at bounding box center [50, 203] width 82 height 23
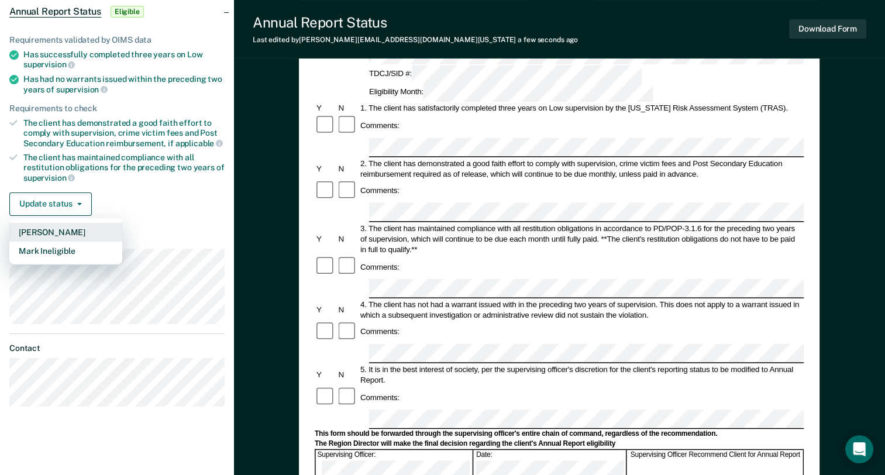
click at [67, 229] on button "[PERSON_NAME]" at bounding box center [65, 232] width 113 height 19
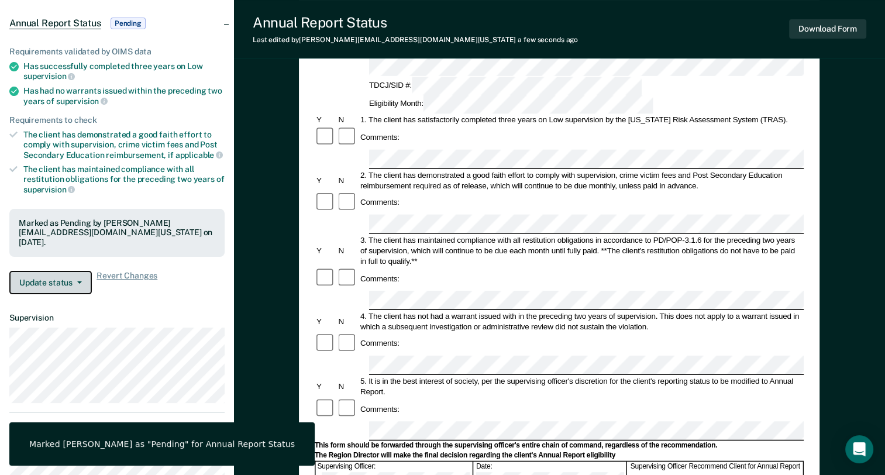
scroll to position [0, 0]
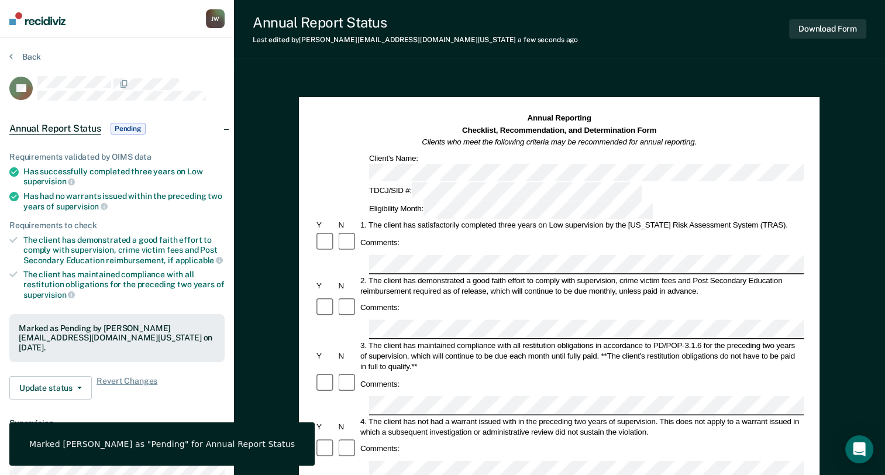
drag, startPoint x: 131, startPoint y: 232, endPoint x: 154, endPoint y: 215, distance: 28.9
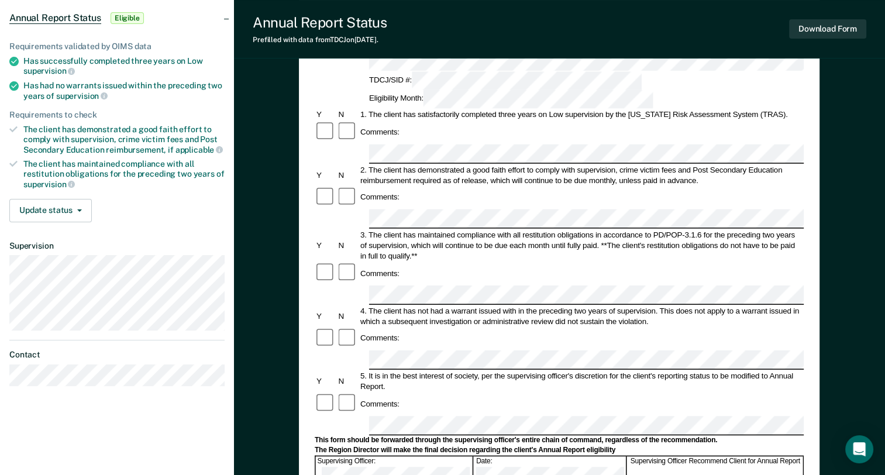
scroll to position [117, 0]
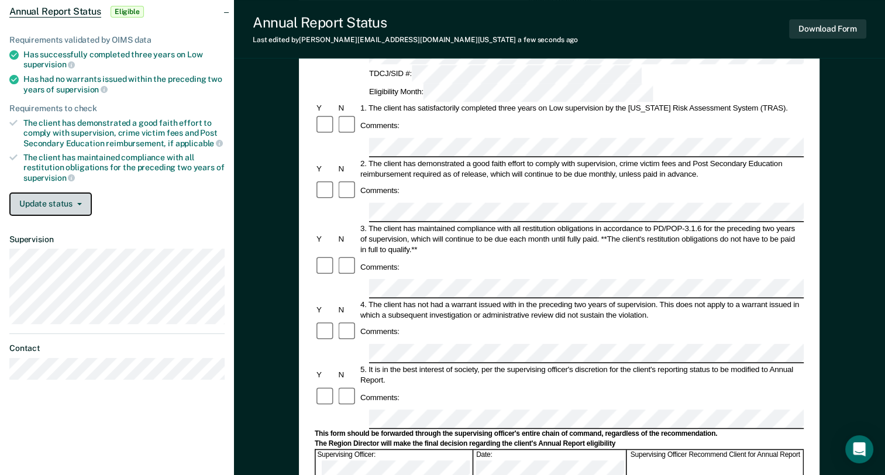
click at [70, 197] on button "Update status" at bounding box center [50, 203] width 82 height 23
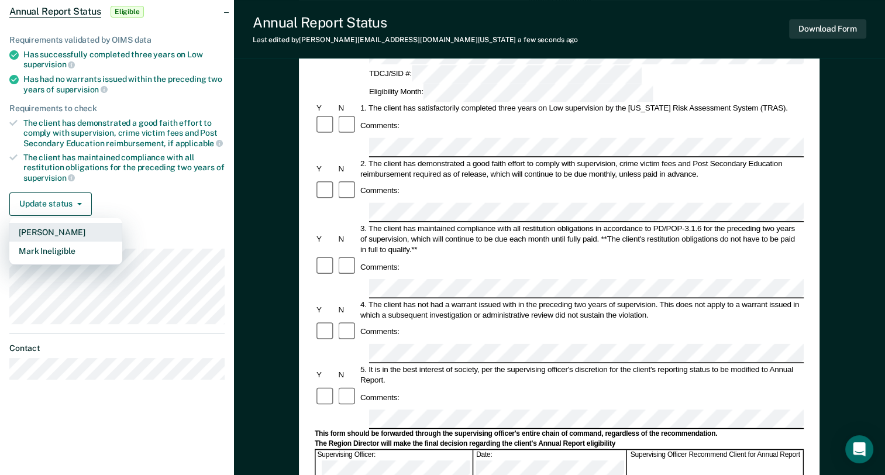
click at [56, 225] on button "[PERSON_NAME]" at bounding box center [65, 232] width 113 height 19
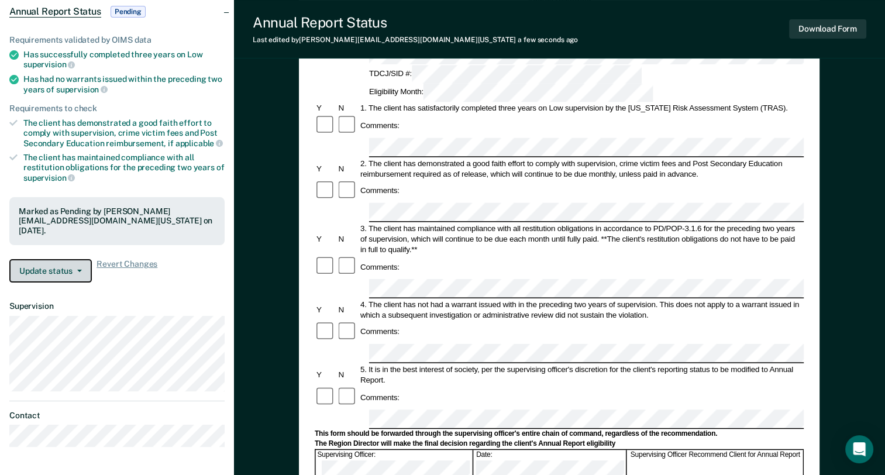
click at [60, 264] on button "Update status" at bounding box center [50, 270] width 82 height 23
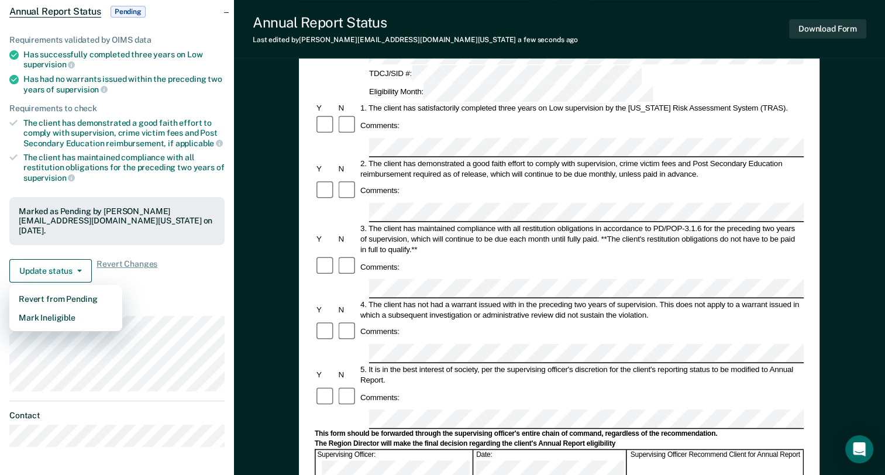
click at [191, 215] on div "Marked as Pending by [PERSON_NAME][EMAIL_ADDRESS][DOMAIN_NAME][US_STATE] on [DA…" at bounding box center [117, 220] width 197 height 29
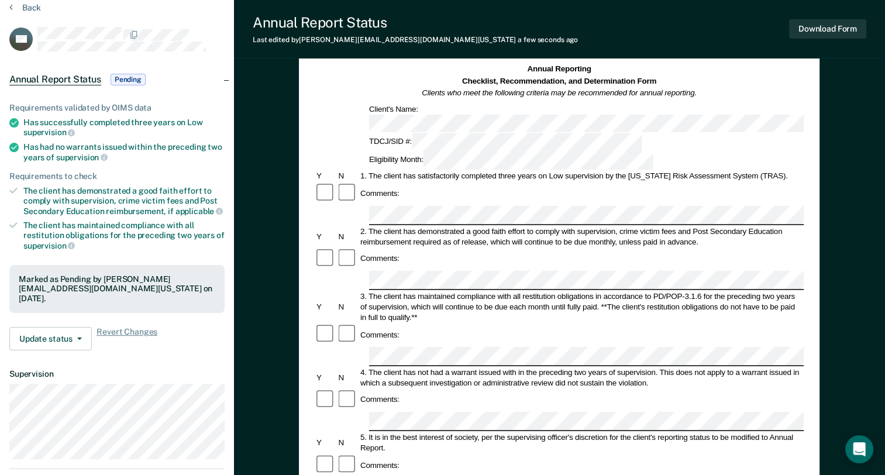
scroll to position [0, 0]
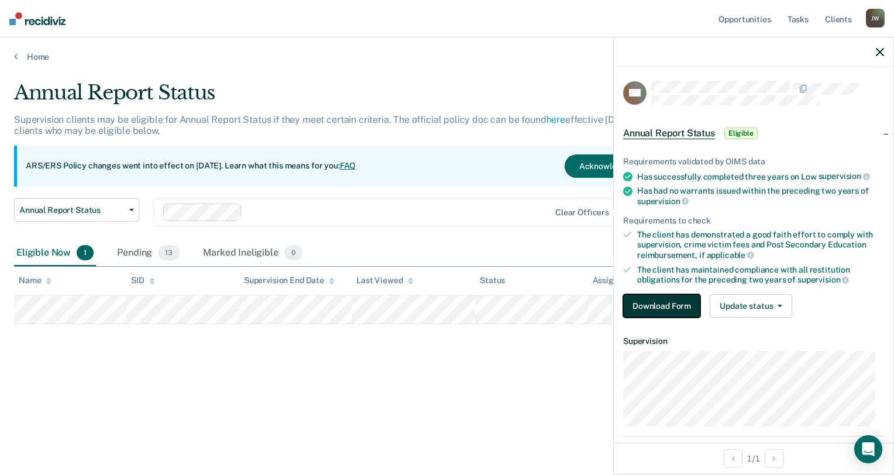
click at [673, 299] on button "Download Form" at bounding box center [661, 305] width 77 height 23
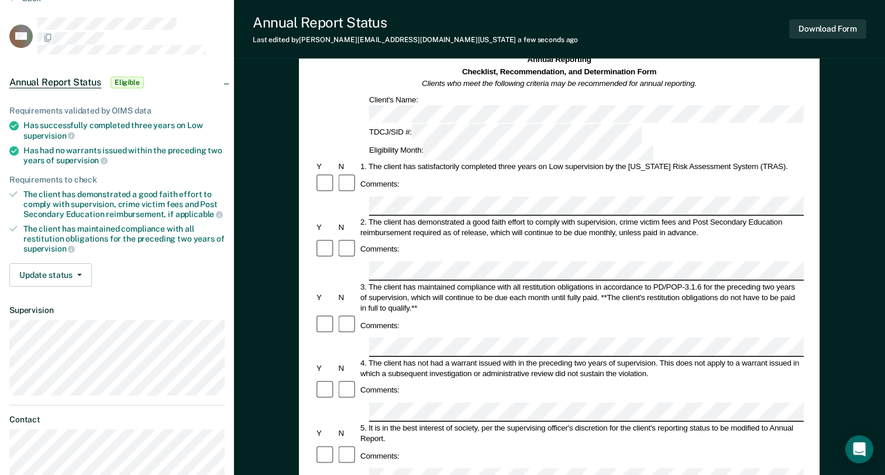
scroll to position [58, 0]
drag, startPoint x: 369, startPoint y: 167, endPoint x: 676, endPoint y: 168, distance: 307.1
click at [676, 216] on div "2. The client has demonstrated a good faith effort to comply with supervision, …" at bounding box center [581, 226] width 445 height 21
copy div "The client has demonstrated a good faith effort to comply with supervision, cri…"
click at [378, 215] on form "Annual Reporting Checklist, Recommendation, and Determination Form Clients who …" at bounding box center [559, 466] width 489 height 825
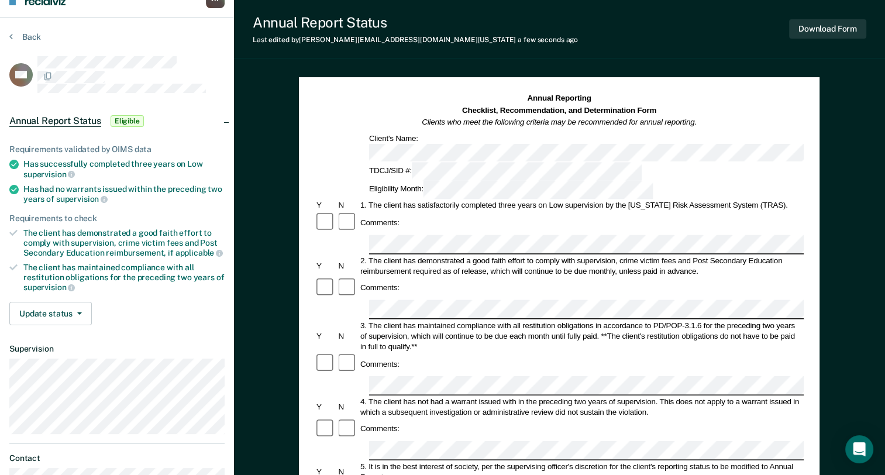
scroll to position [0, 0]
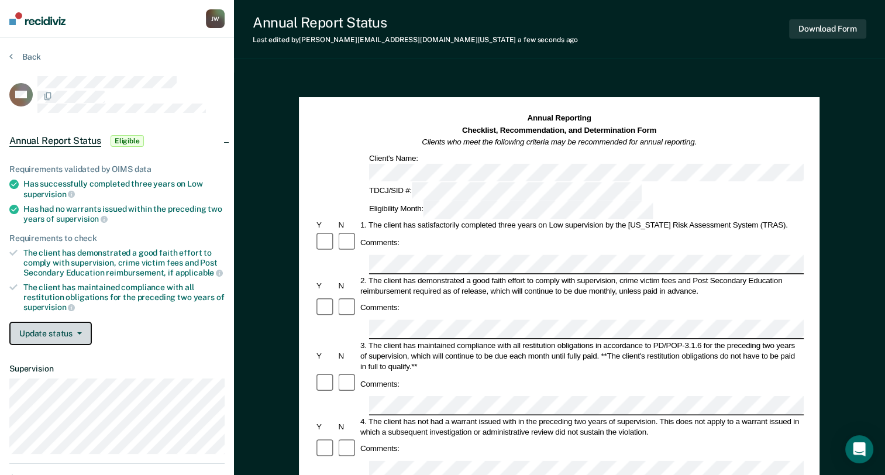
click at [57, 330] on button "Update status" at bounding box center [50, 333] width 82 height 23
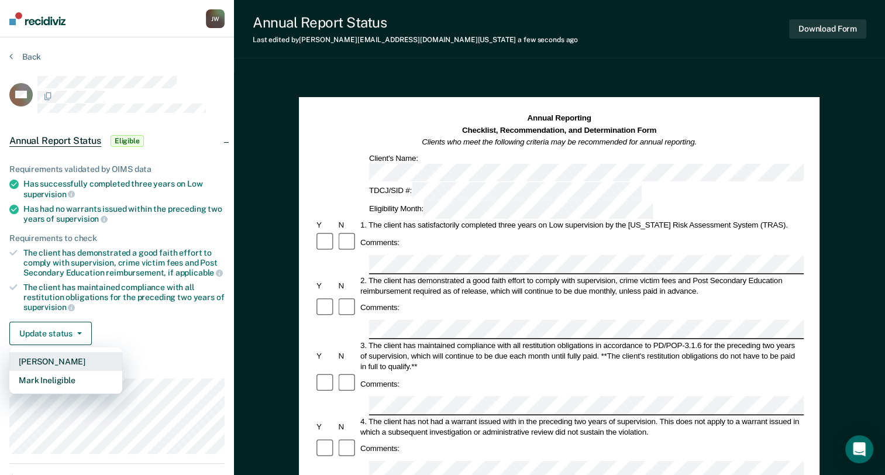
click at [55, 354] on button "[PERSON_NAME]" at bounding box center [65, 361] width 113 height 19
